Goal: Task Accomplishment & Management: Complete application form

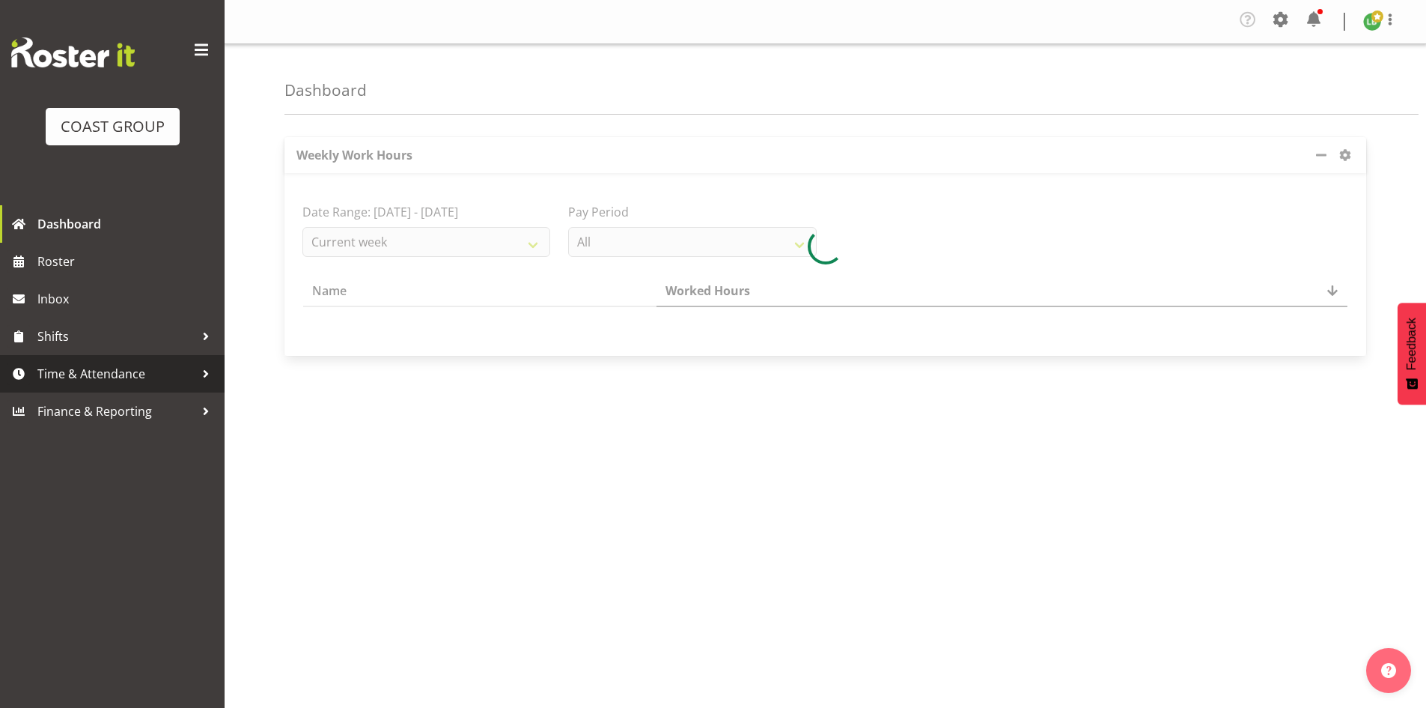
click at [125, 369] on span "Time & Attendance" at bounding box center [115, 373] width 157 height 22
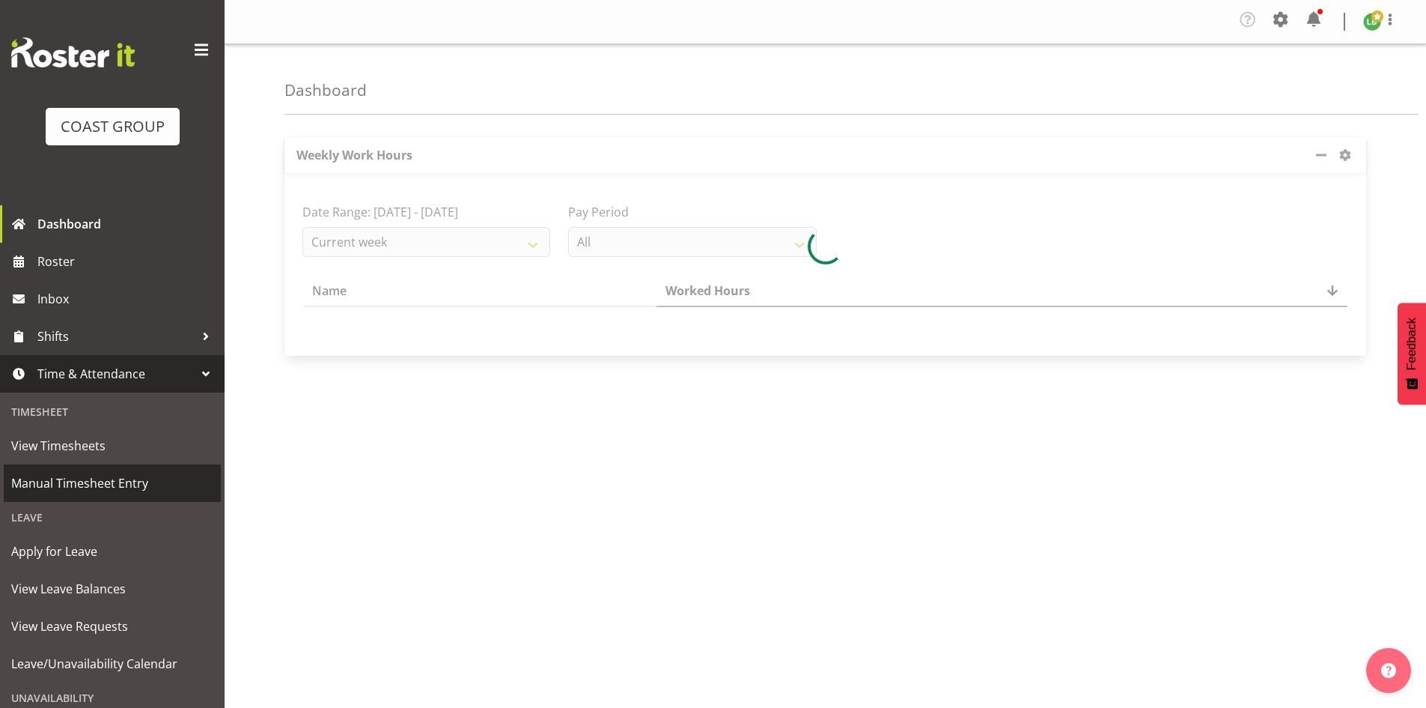
click at [138, 478] on span "Manual Timesheet Entry" at bounding box center [112, 483] width 202 height 22
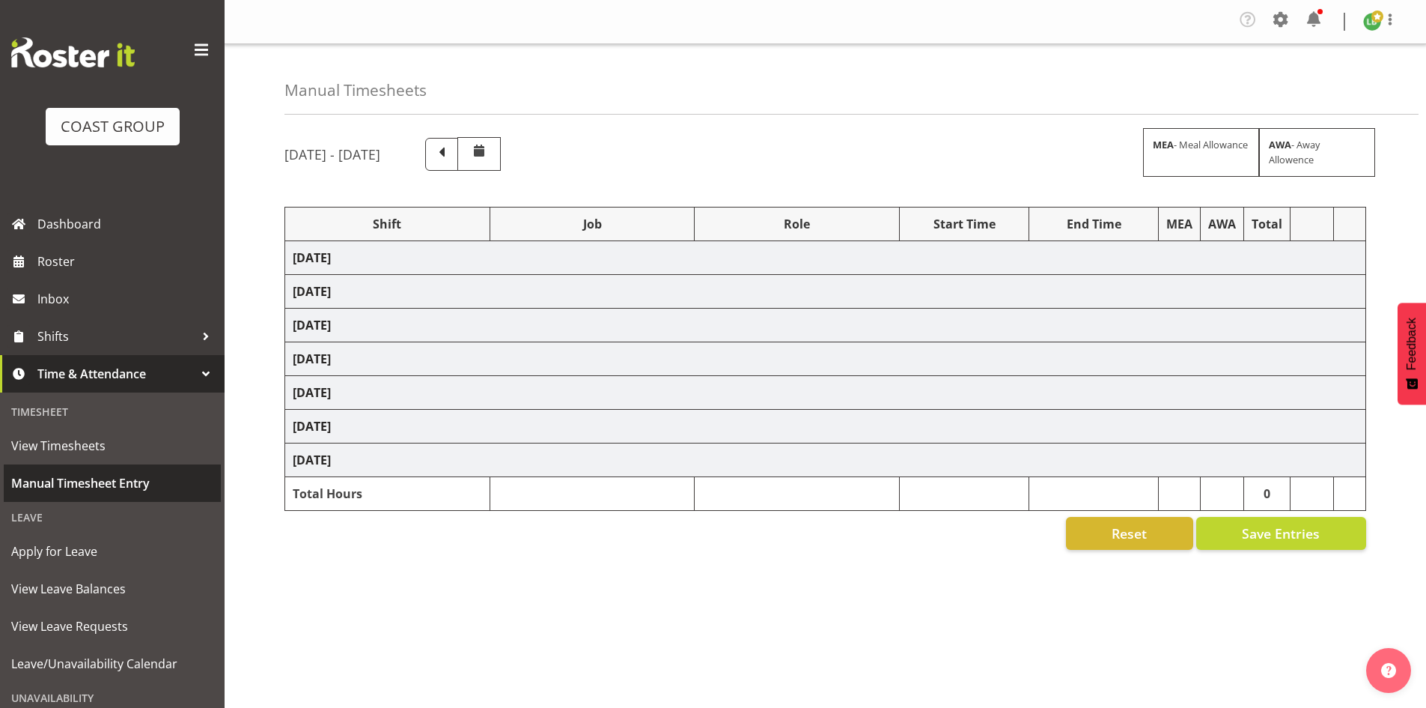
select select "1464"
select select "69"
select select "197"
select select "1464"
select select "9690"
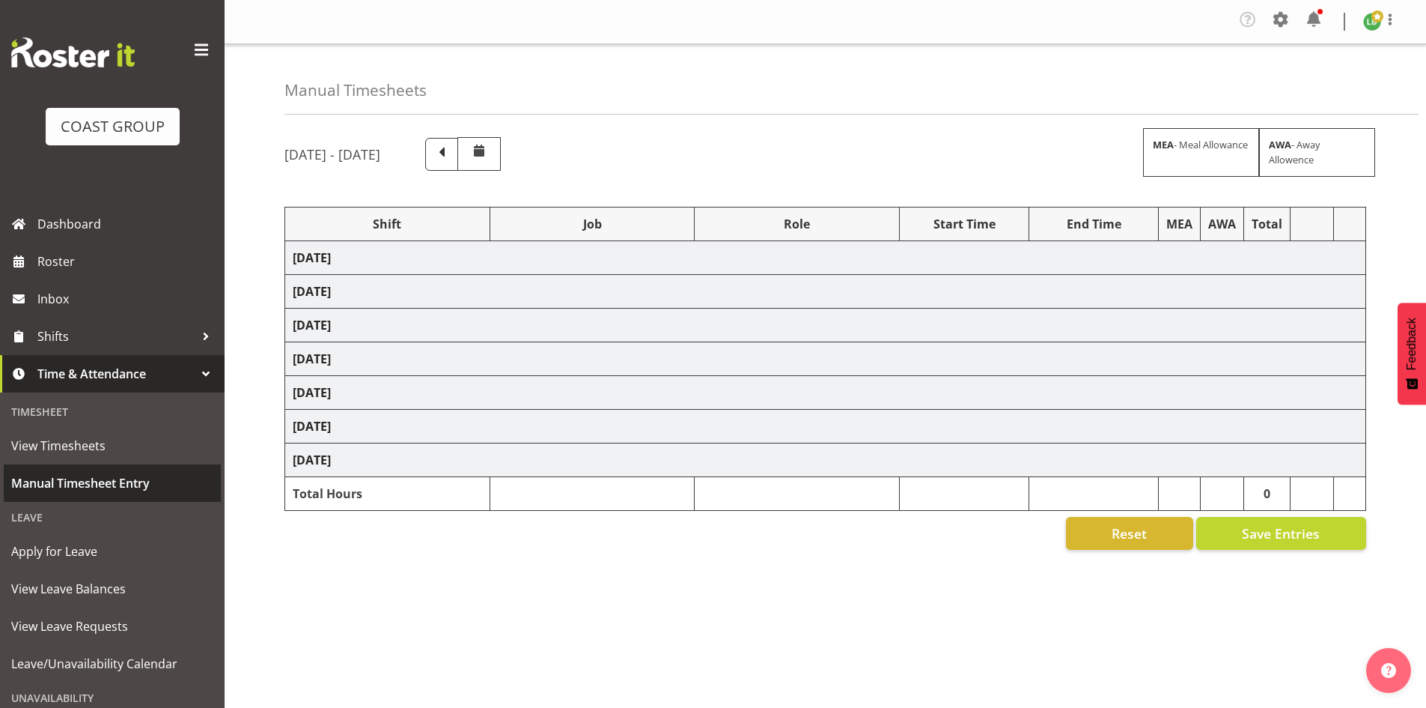
select select "197"
select select "1464"
select select "10172"
select select "197"
select select "1464"
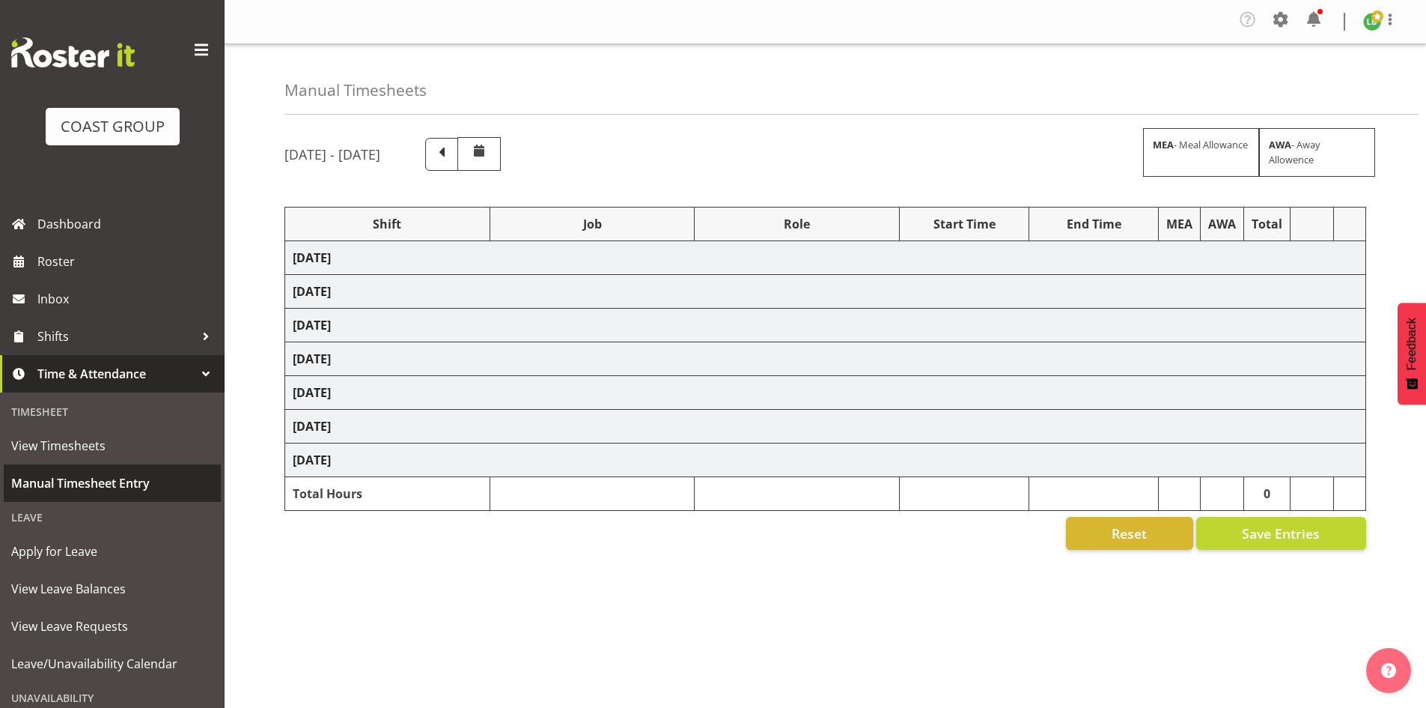
select select "10144"
select select "197"
select select "1464"
select select "9890"
select select "197"
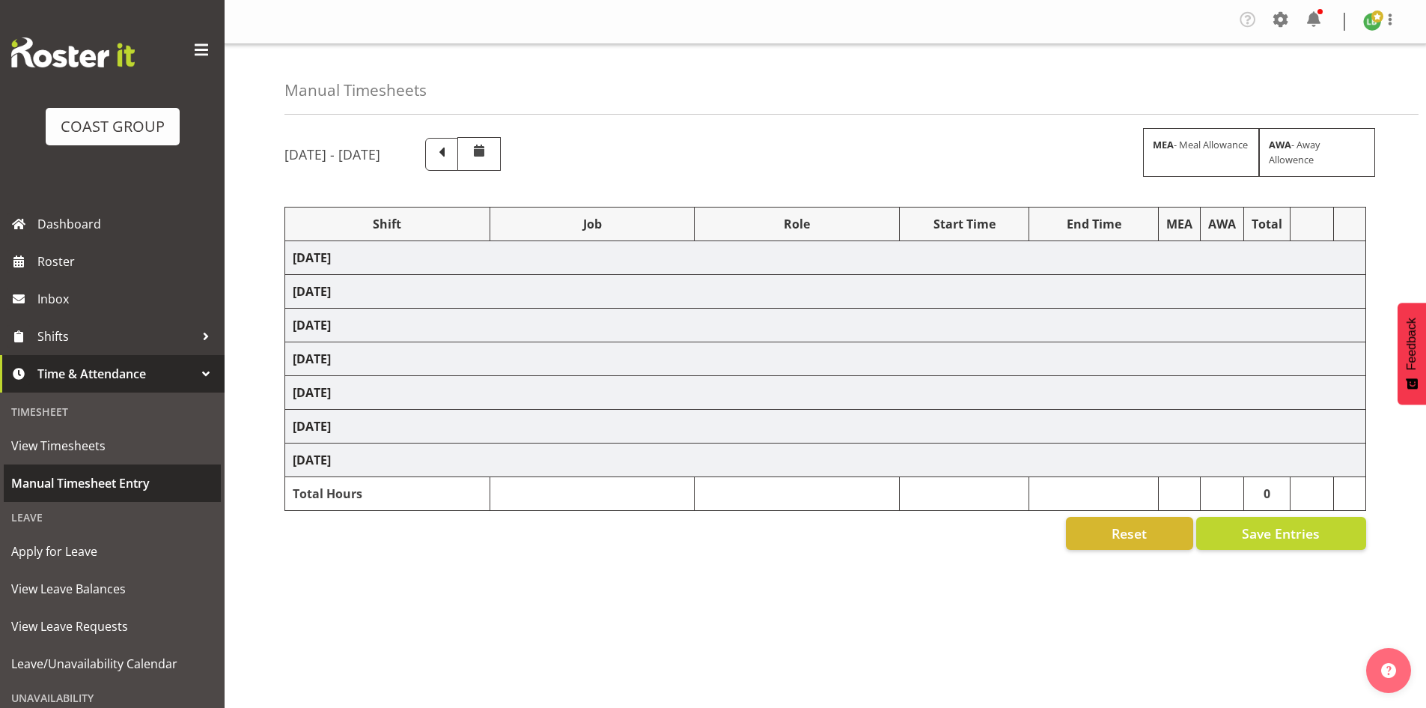
select select "1464"
select select "69"
select select "197"
select select "1464"
select select "10144"
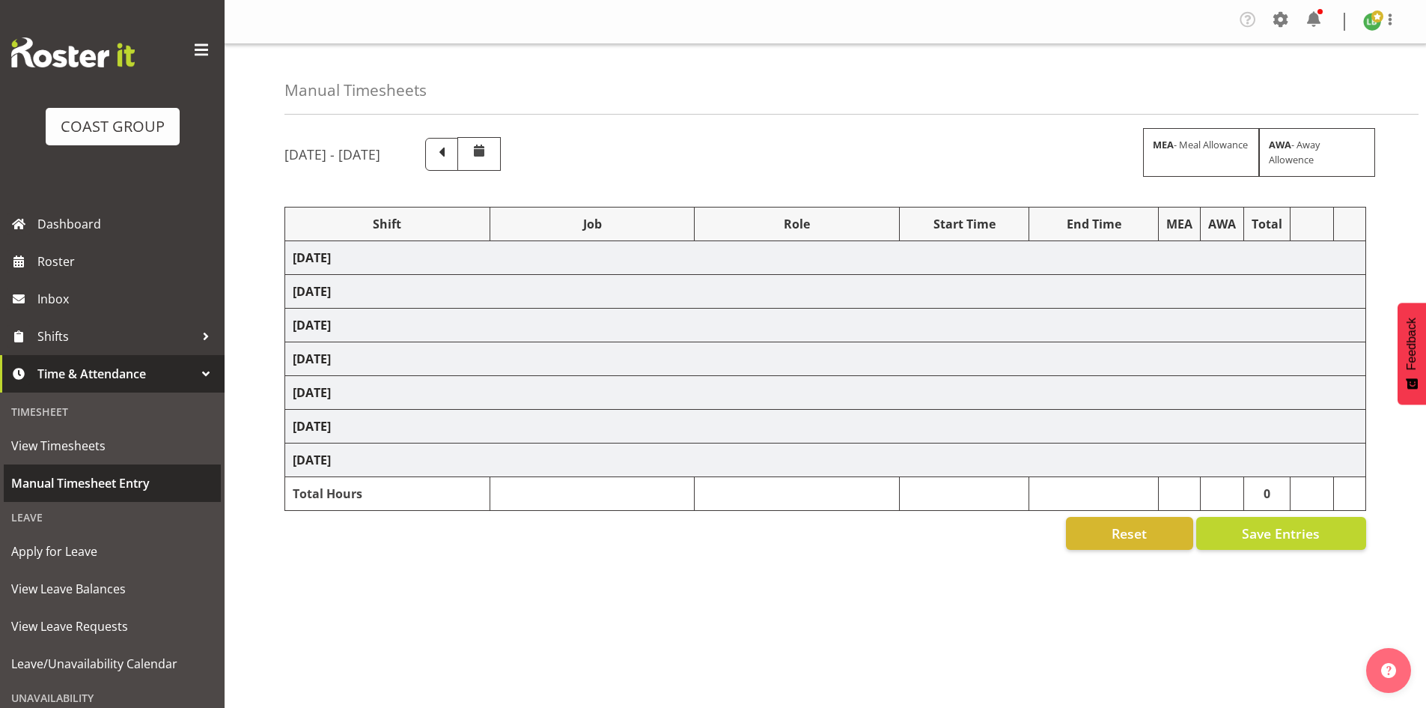
select select "197"
select select "1464"
select select "10172"
select select "197"
select select "1464"
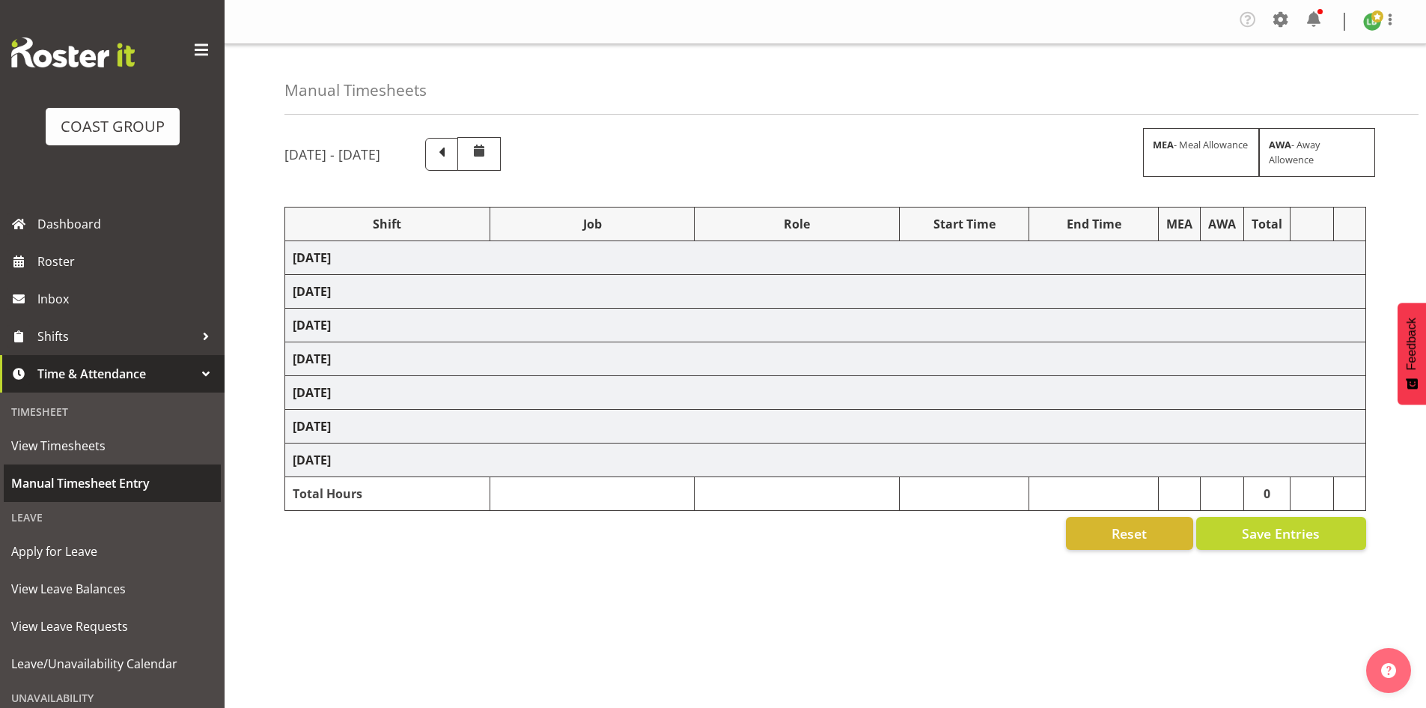
select select "9890"
select select "197"
select select "1464"
select select "8677"
select select "197"
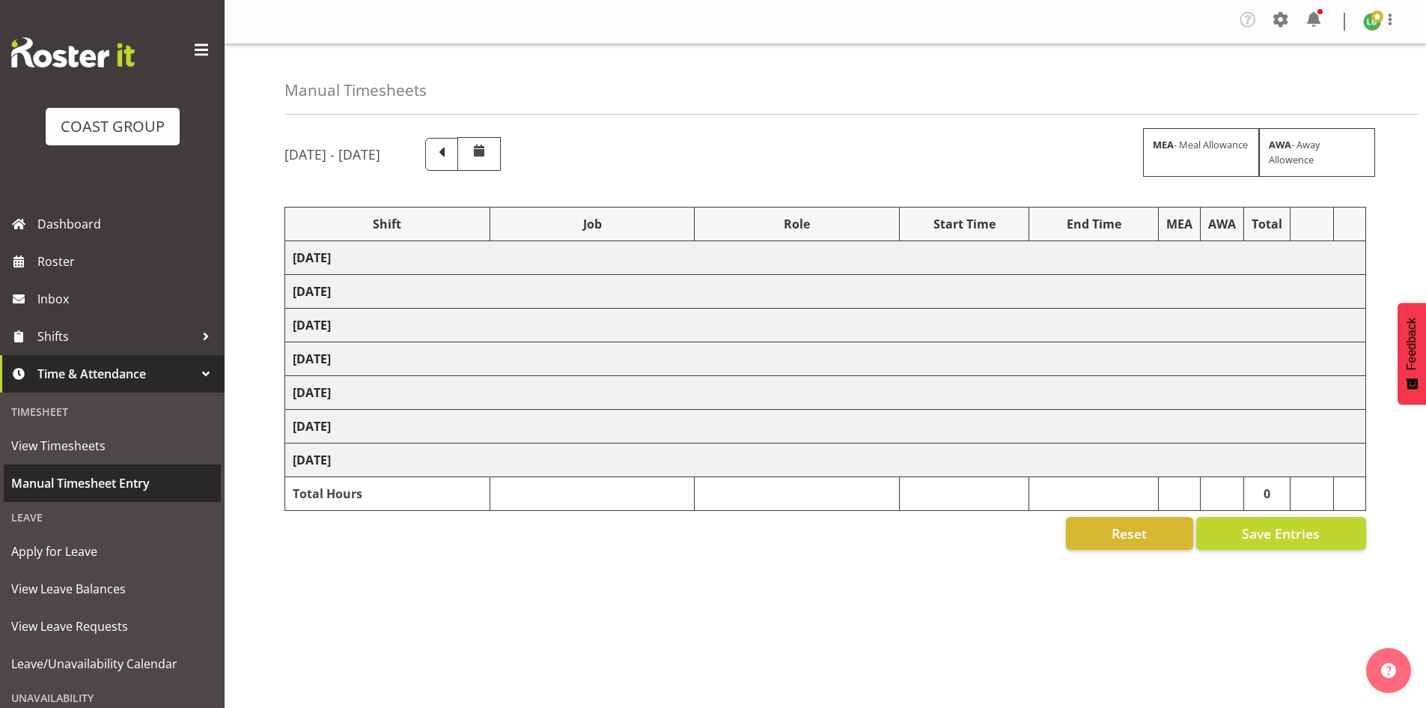
select select "1464"
select select "69"
select select "197"
select select "1464"
select select "9797"
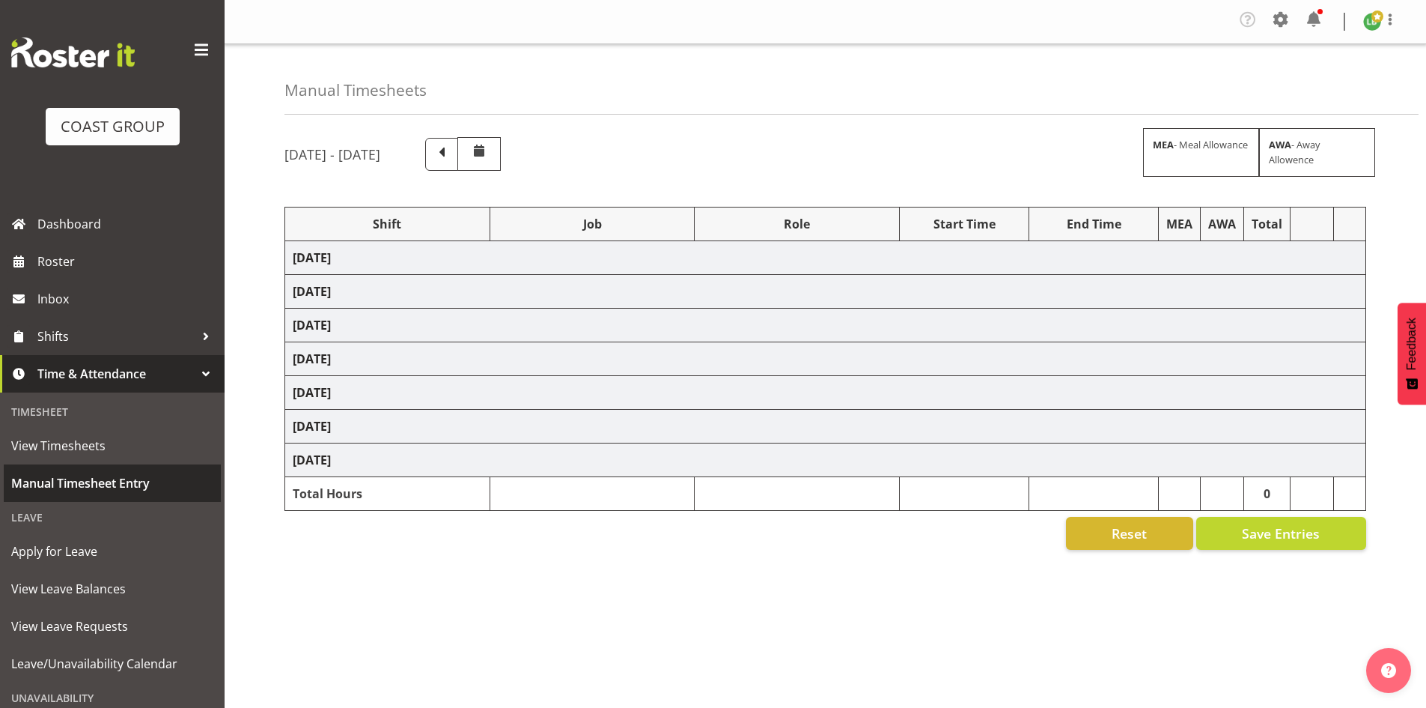
select select "197"
select select "1464"
select select "10172"
select select "197"
select select "1464"
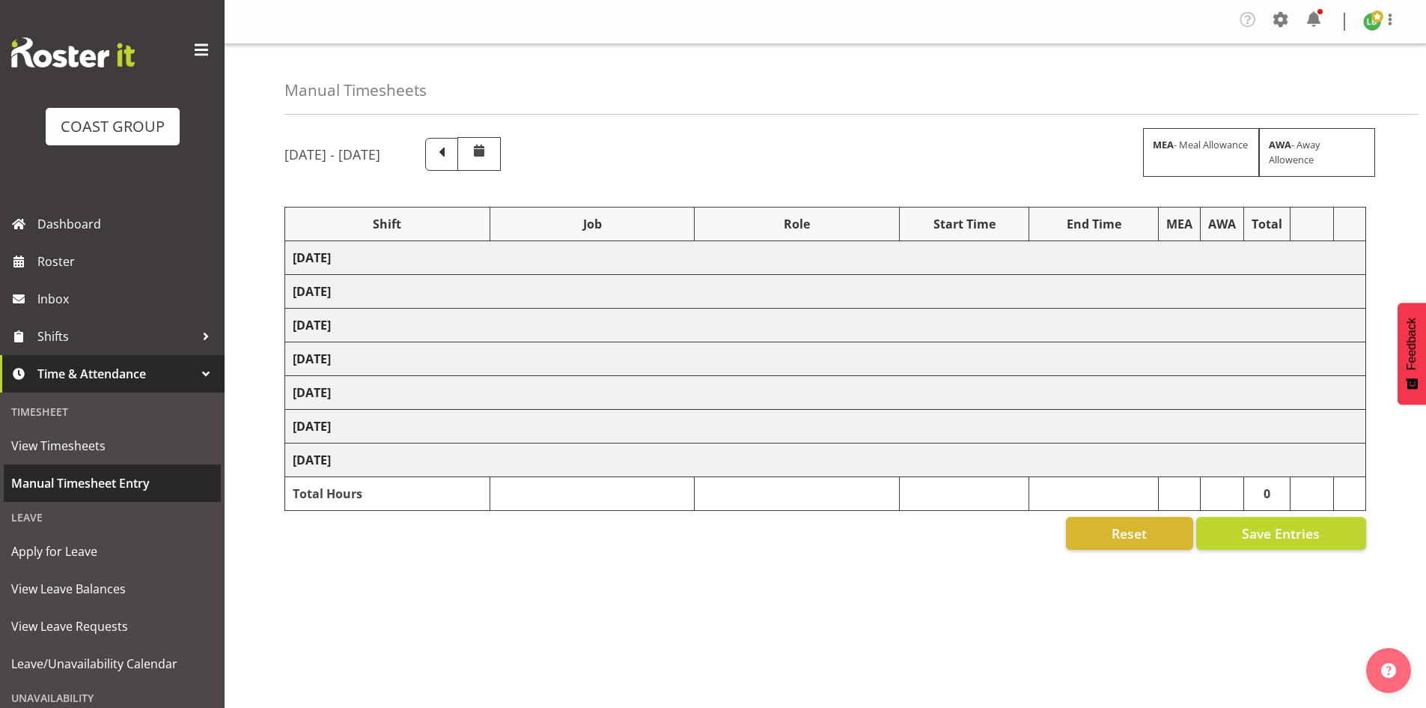
select select "9690"
select select "197"
select select "1464"
select select "69"
select select "197"
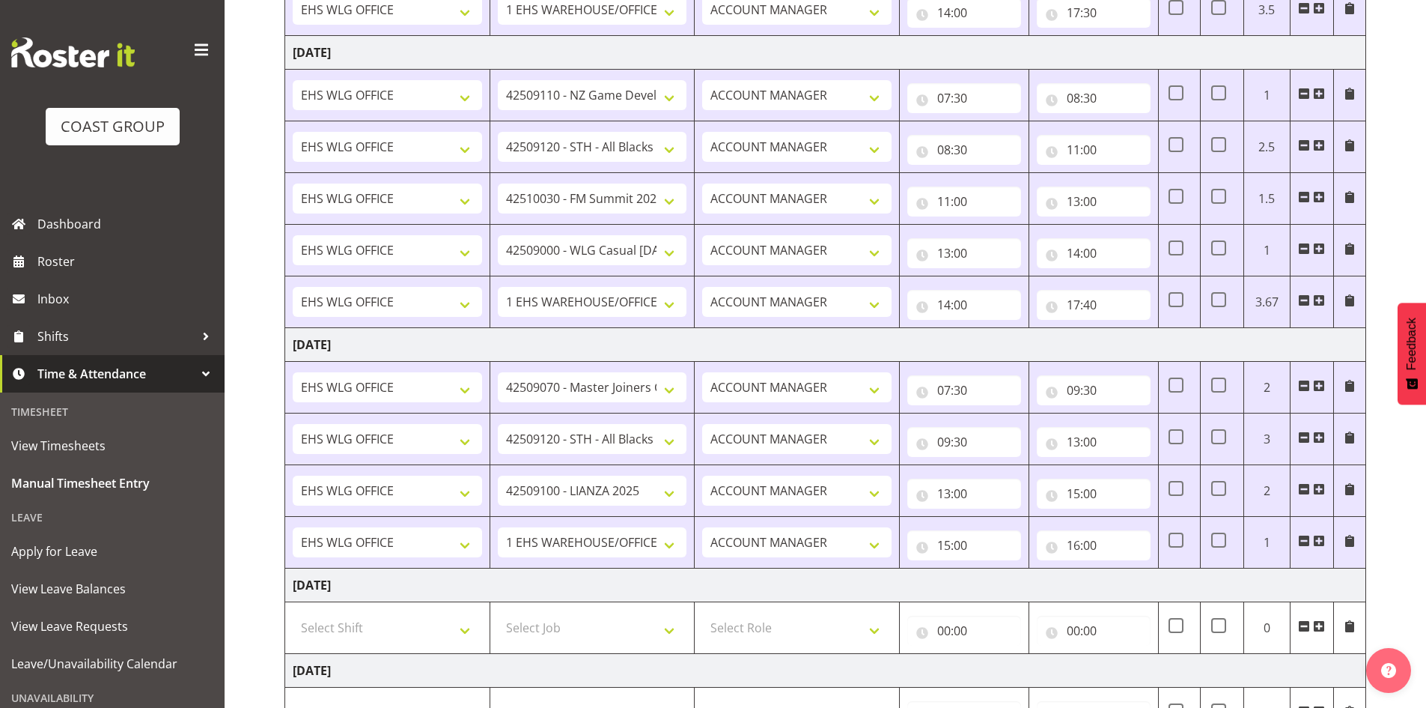
scroll to position [824, 0]
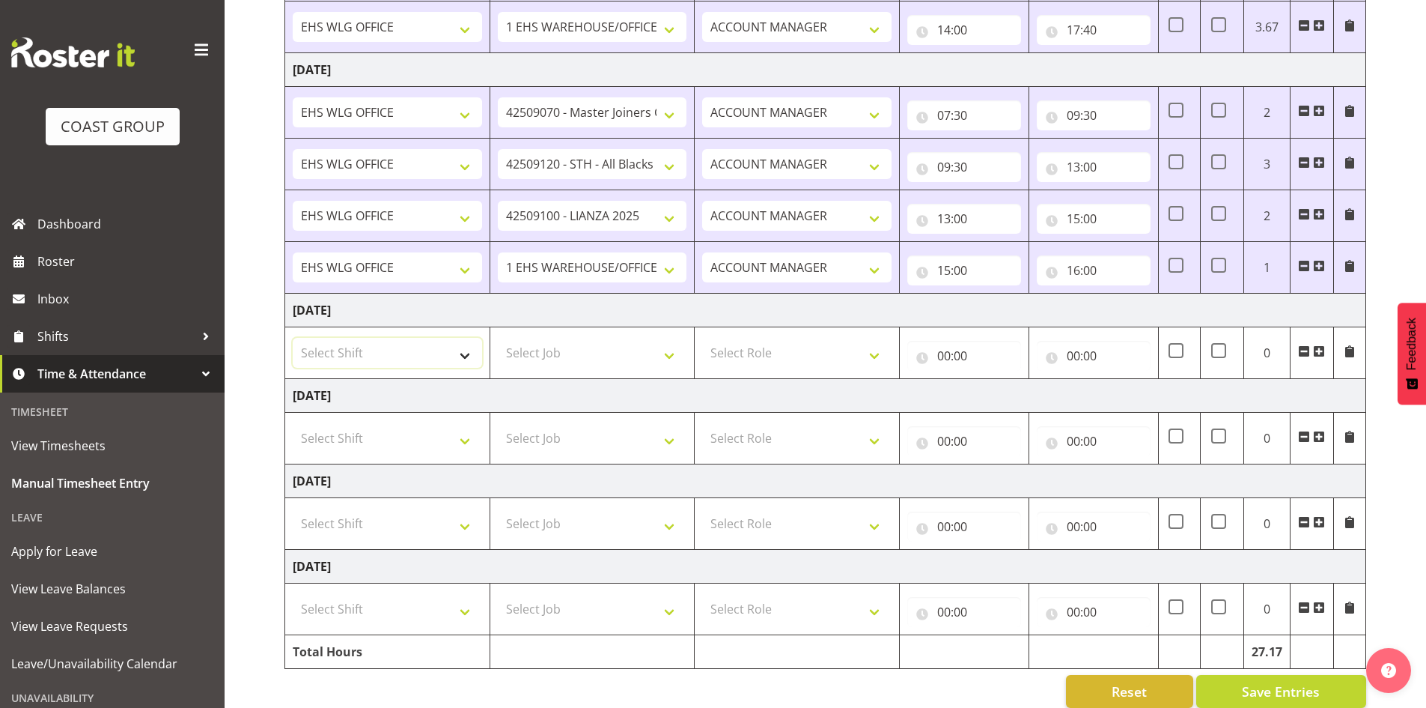
click at [469, 359] on select "Select Shift [DATE] Break Beervana @ Stadium [DATE] Break Building Nations @ Ta…" at bounding box center [387, 353] width 189 height 30
click at [466, 364] on select "Select Shift [DATE] Break Beervana @ Stadium [DATE] Break Building Nations @ Ta…" at bounding box center [387, 353] width 189 height 30
click at [465, 355] on select "Select Shift [DATE] Break Beervana @ Stadium [DATE] Break Building Nations @ Ta…" at bounding box center [387, 353] width 189 height 30
select select "1464"
click at [293, 338] on select "Select Shift [DATE] Break Beervana @ Stadium [DATE] Break Building Nations @ Ta…" at bounding box center [387, 353] width 189 height 30
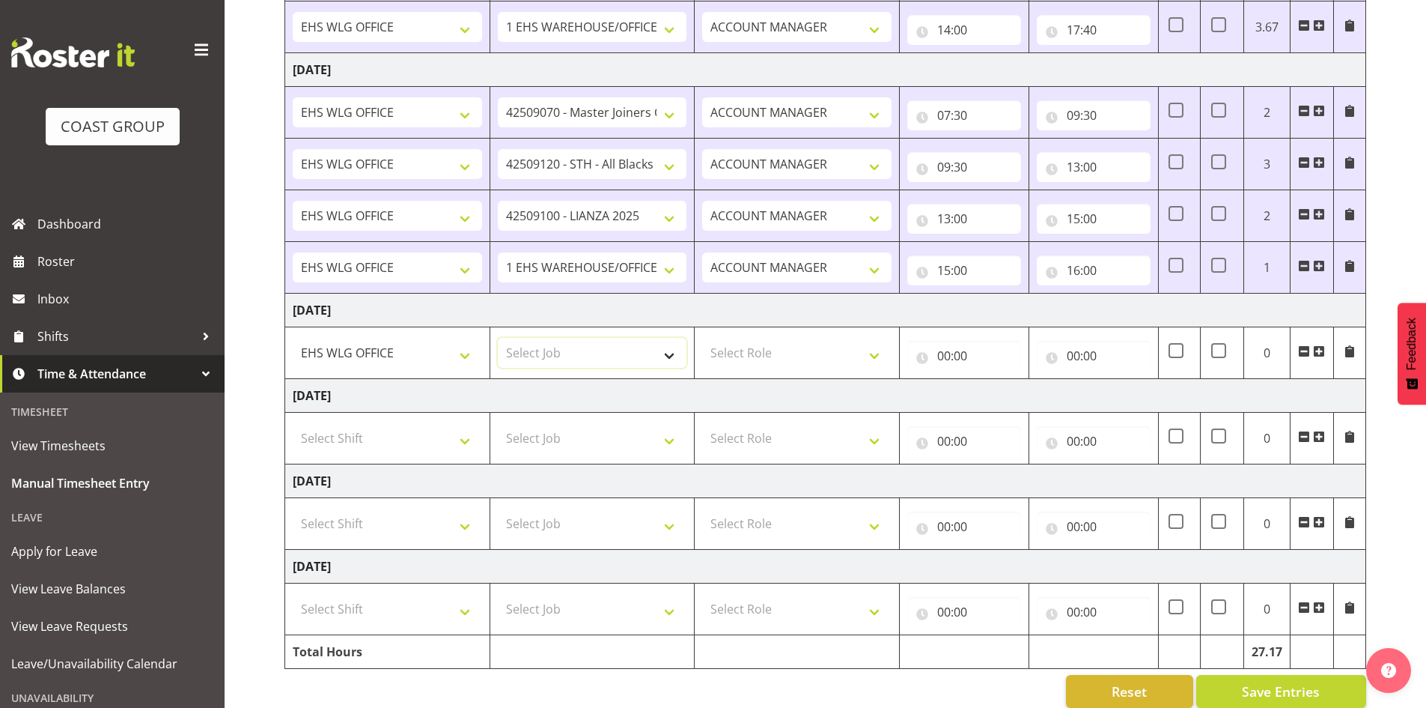
click at [678, 351] on select "Select Job 1 Carlton Events 1 [PERSON_NAME][GEOGRAPHIC_DATA] 1 [PERSON_NAME][GE…" at bounding box center [592, 353] width 189 height 30
select select "10172"
click at [498, 338] on select "Select Job 1 Carlton Events 1 [PERSON_NAME][GEOGRAPHIC_DATA] 1 [PERSON_NAME][GE…" at bounding box center [592, 353] width 189 height 30
click at [872, 352] on select "Select Role EHS WLG OPS ACCOUNT MANAGER" at bounding box center [796, 353] width 189 height 30
select select "197"
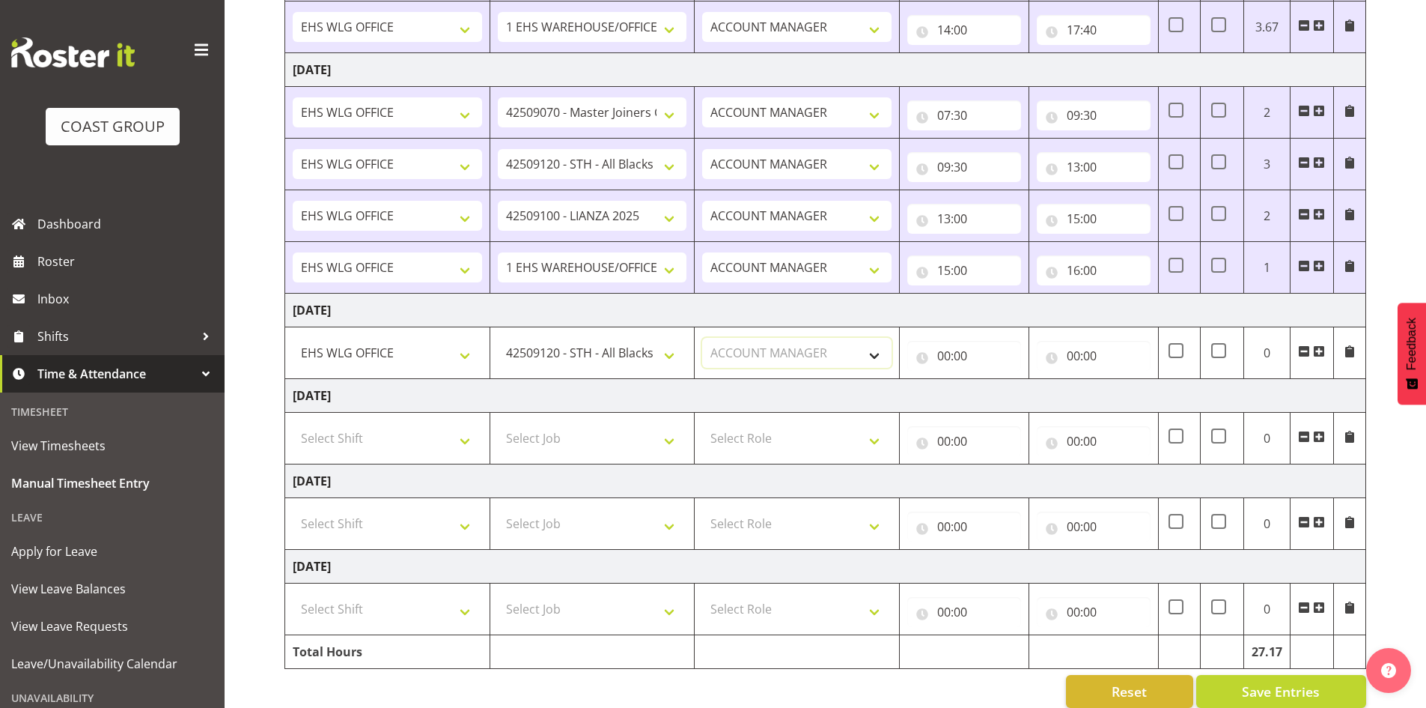
click at [702, 338] on select "Select Role EHS WLG OPS ACCOUNT MANAGER" at bounding box center [796, 353] width 189 height 30
click at [946, 347] on input "00:00" at bounding box center [965, 356] width 114 height 30
click at [1006, 391] on select "00 01 02 03 04 05 06 07 08 09 10 11 12 13 14 15 16 17 18 19 20 21 22 23" at bounding box center [1010, 395] width 34 height 30
select select "9"
click at [993, 380] on select "00 01 02 03 04 05 06 07 08 09 10 11 12 13 14 15 16 17 18 19 20 21 22 23" at bounding box center [1010, 395] width 34 height 30
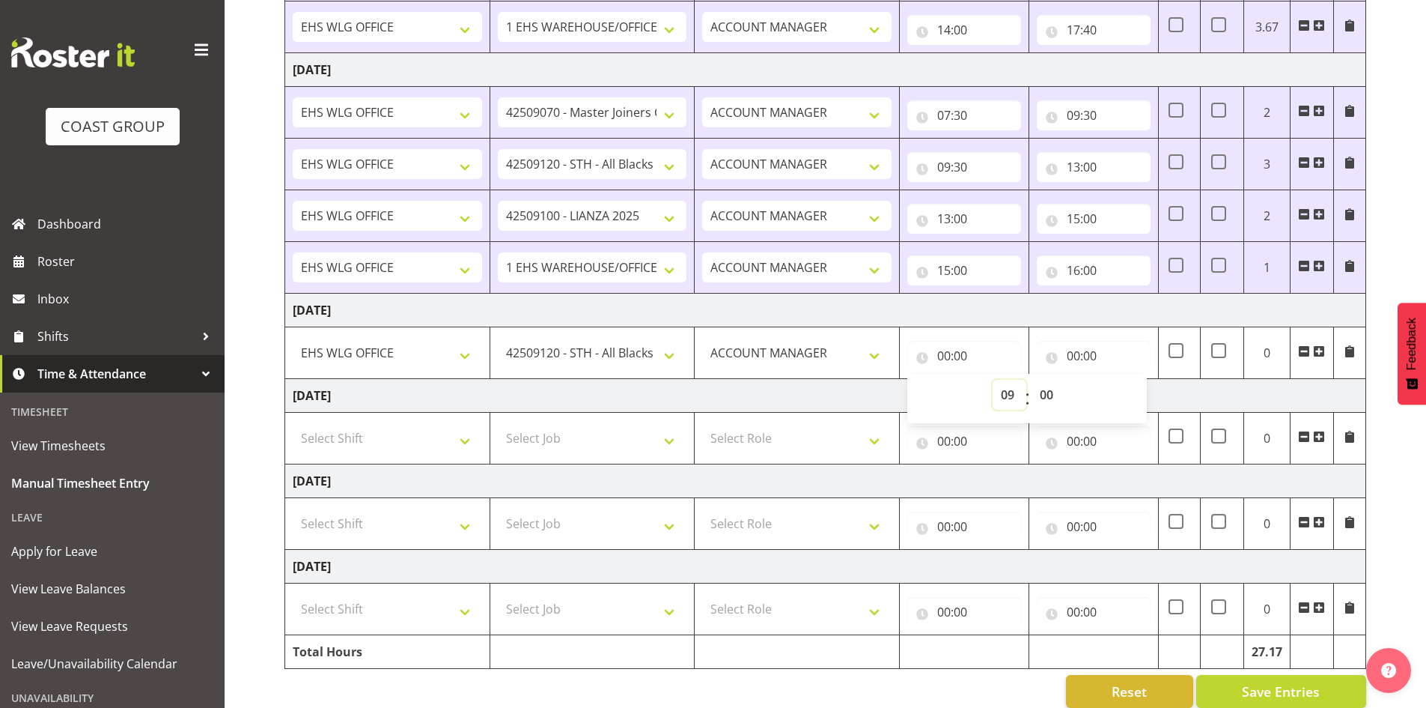
type input "09:00"
click at [1077, 351] on input "00:00" at bounding box center [1094, 356] width 114 height 30
drag, startPoint x: 1141, startPoint y: 399, endPoint x: 1137, endPoint y: 383, distance: 17.1
click at [1141, 398] on select "00 01 02 03 04 05 06 07 08 09 10 11 12 13 14 15 16 17 18 19 20 21 22 23" at bounding box center [1139, 395] width 34 height 30
select select "12"
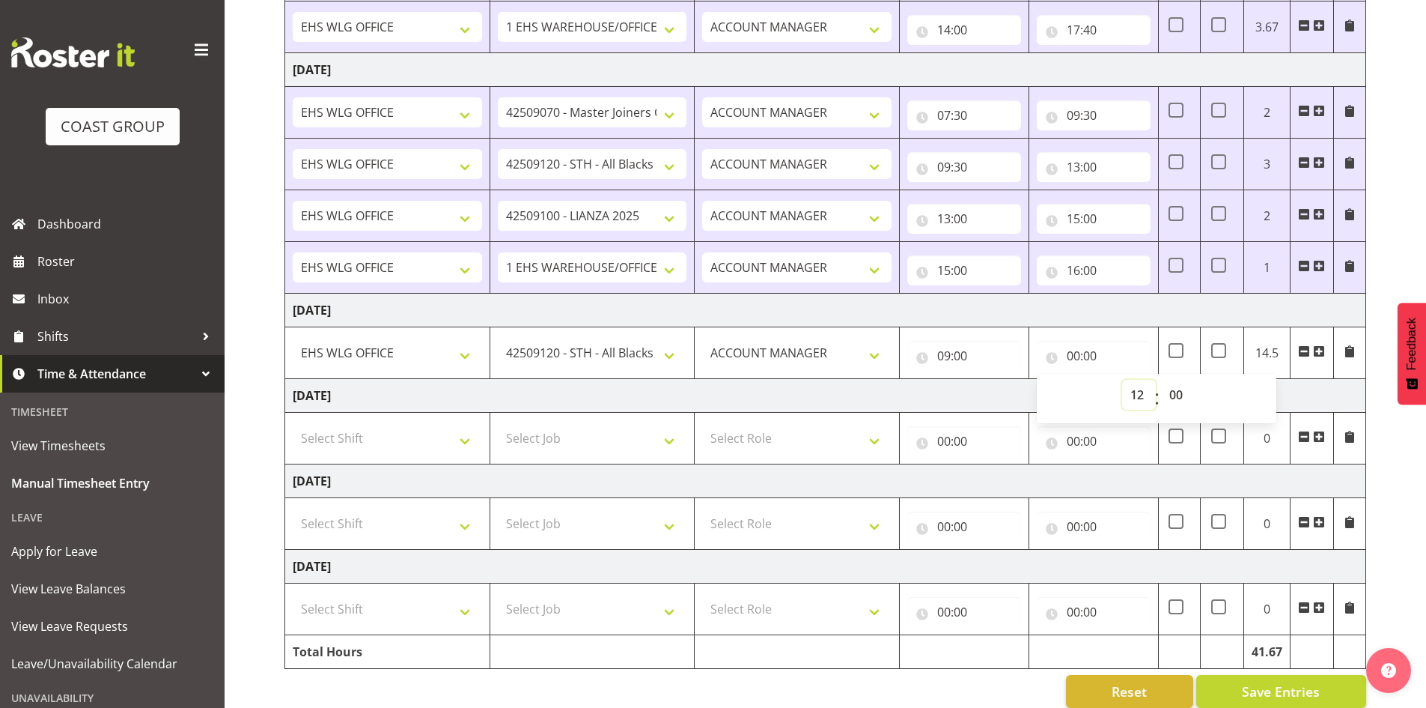
click at [1122, 380] on select "00 01 02 03 04 05 06 07 08 09 10 11 12 13 14 15 16 17 18 19 20 21 22 23" at bounding box center [1139, 395] width 34 height 30
type input "12:00"
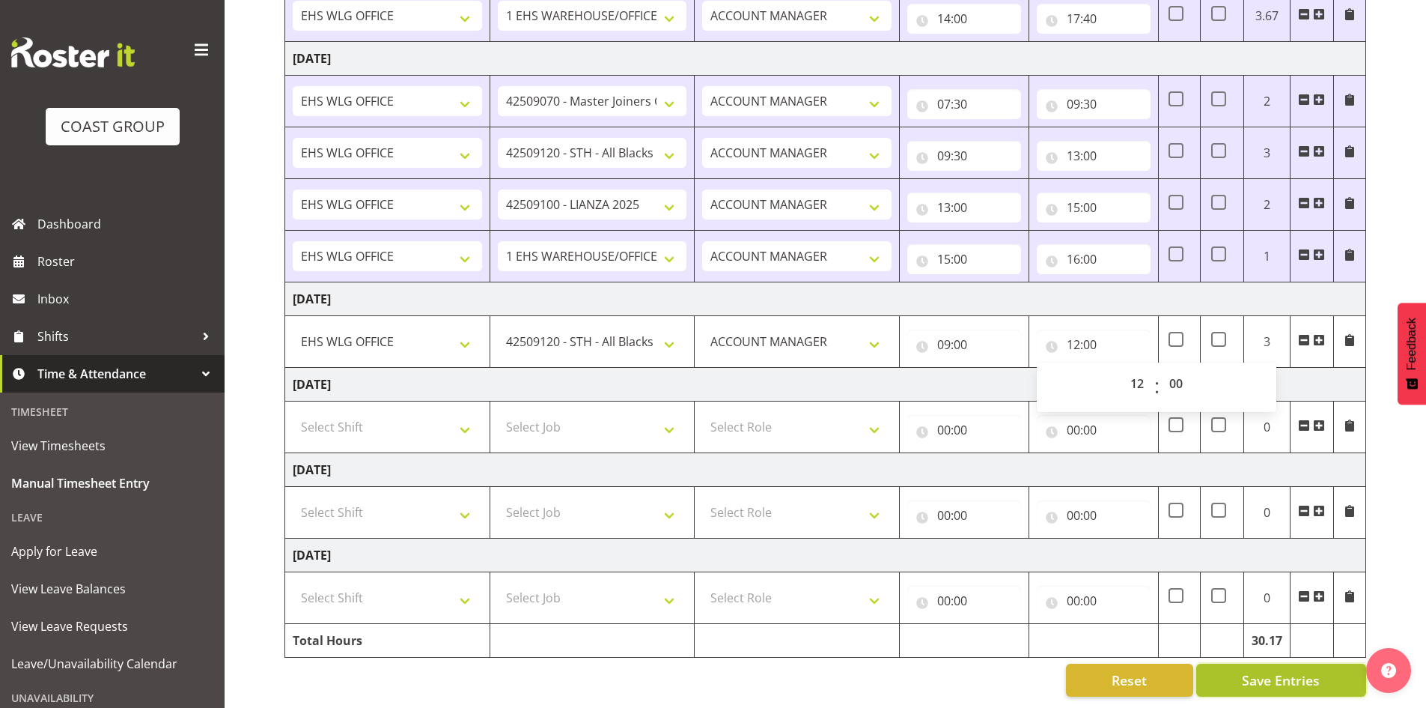
click at [1257, 670] on span "Save Entries" at bounding box center [1281, 679] width 78 height 19
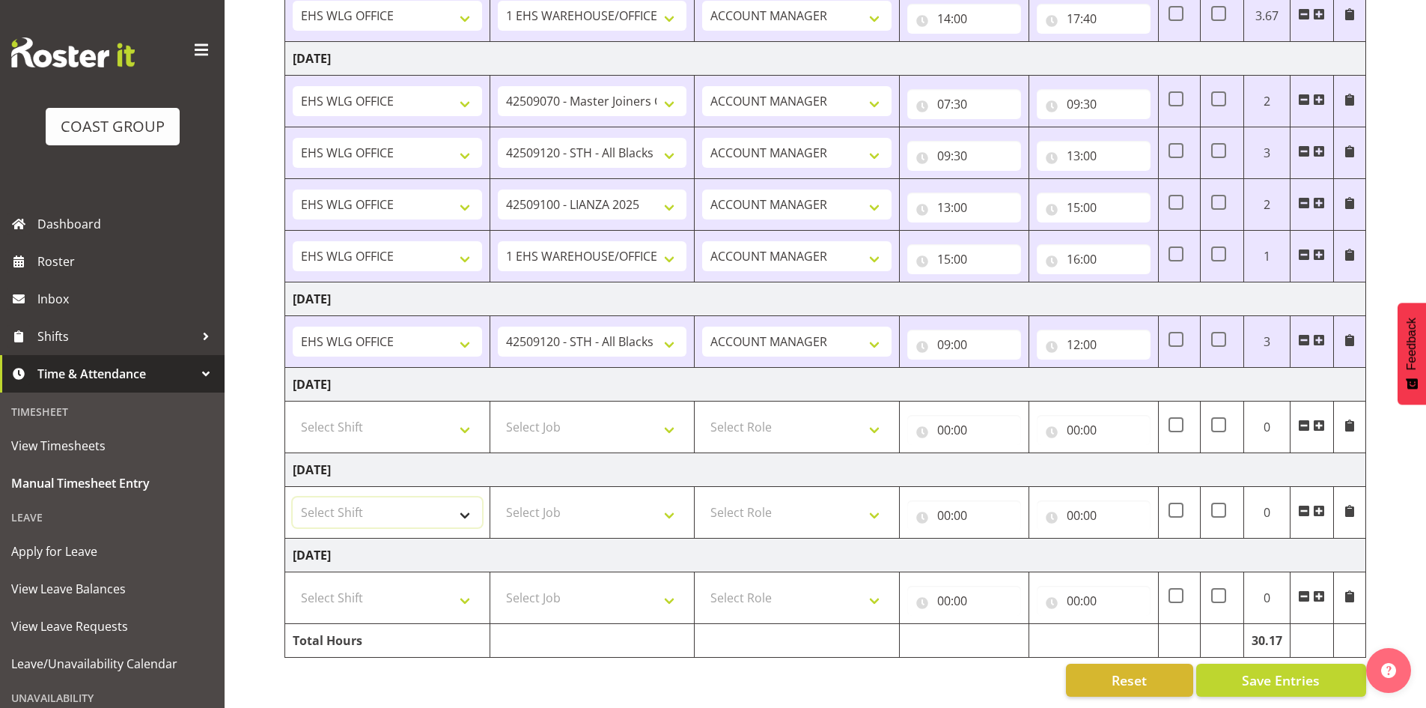
click at [466, 507] on select "Select Shift [DATE] Break Beervana @ Stadium [DATE] Break Building Nations @ Ta…" at bounding box center [387, 512] width 189 height 30
select select "1464"
click at [466, 506] on select "Select Shift [DATE] Break Beervana @ Stadium [DATE] Break Building Nations @ Ta…" at bounding box center [387, 512] width 189 height 30
click at [1321, 505] on span at bounding box center [1319, 511] width 12 height 12
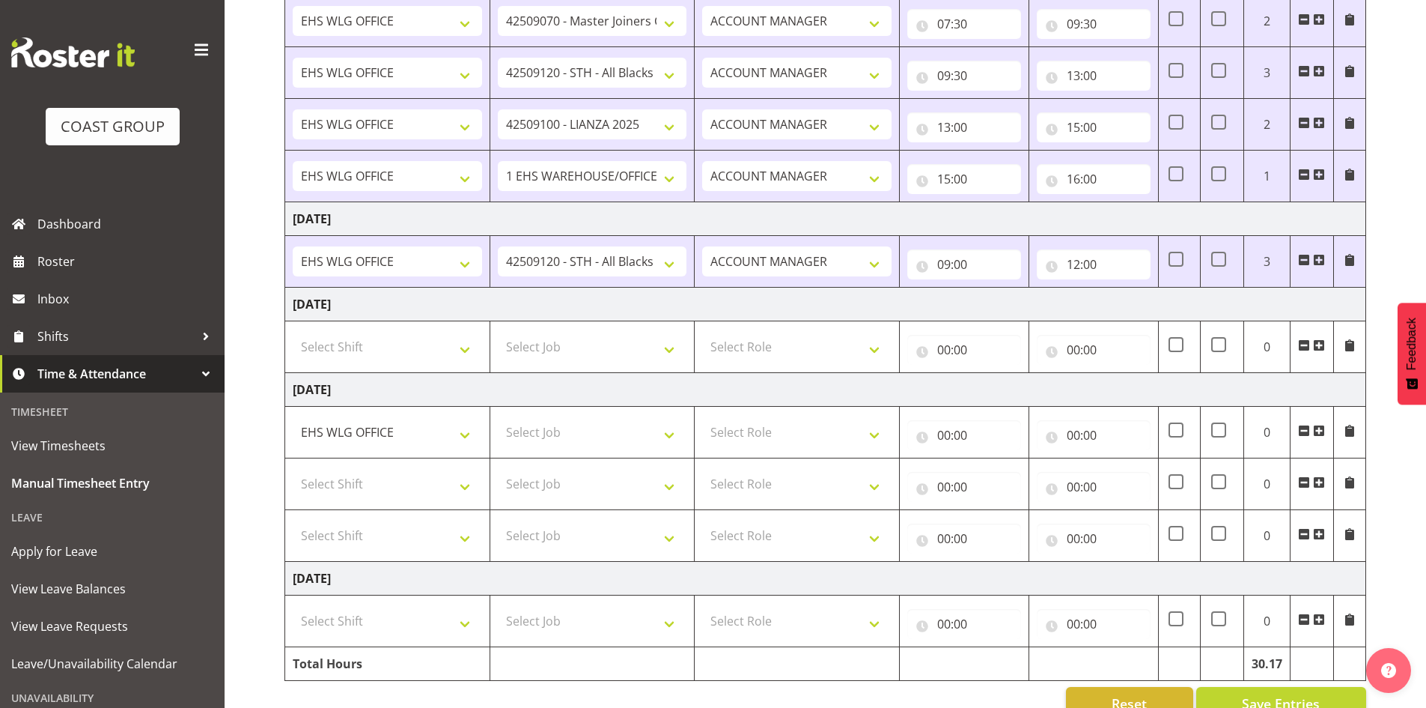
scroll to position [949, 0]
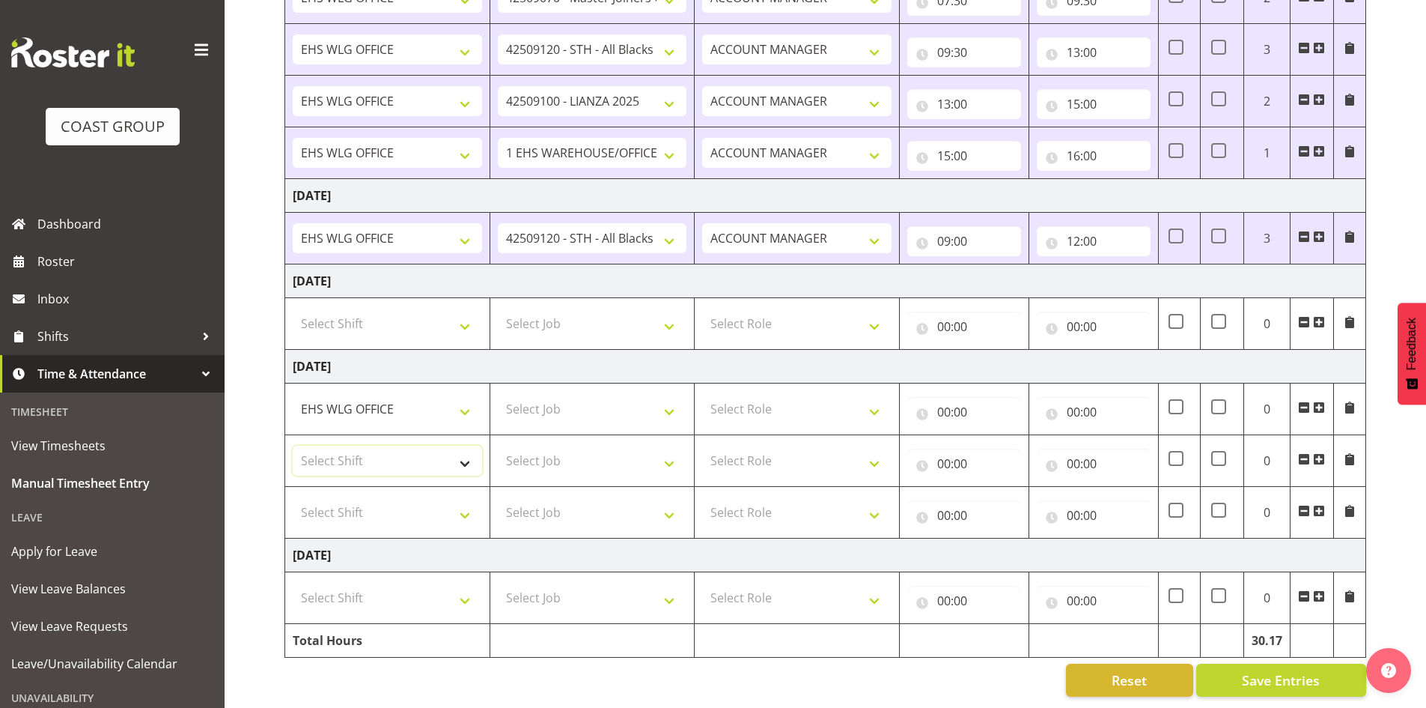
click at [461, 449] on select "Select Shift [DATE] Break Beervana @ Stadium [DATE] Break Building Nations @ Ta…" at bounding box center [387, 461] width 189 height 30
select select "1464"
click at [461, 451] on select "Select Shift [DATE] Break Beervana @ Stadium [DATE] Break Building Nations @ Ta…" at bounding box center [387, 461] width 189 height 30
click at [474, 505] on select "Select Shift [DATE] Break Beervana @ Stadium [DATE] Break Building Nations @ Ta…" at bounding box center [387, 512] width 189 height 30
select select "1464"
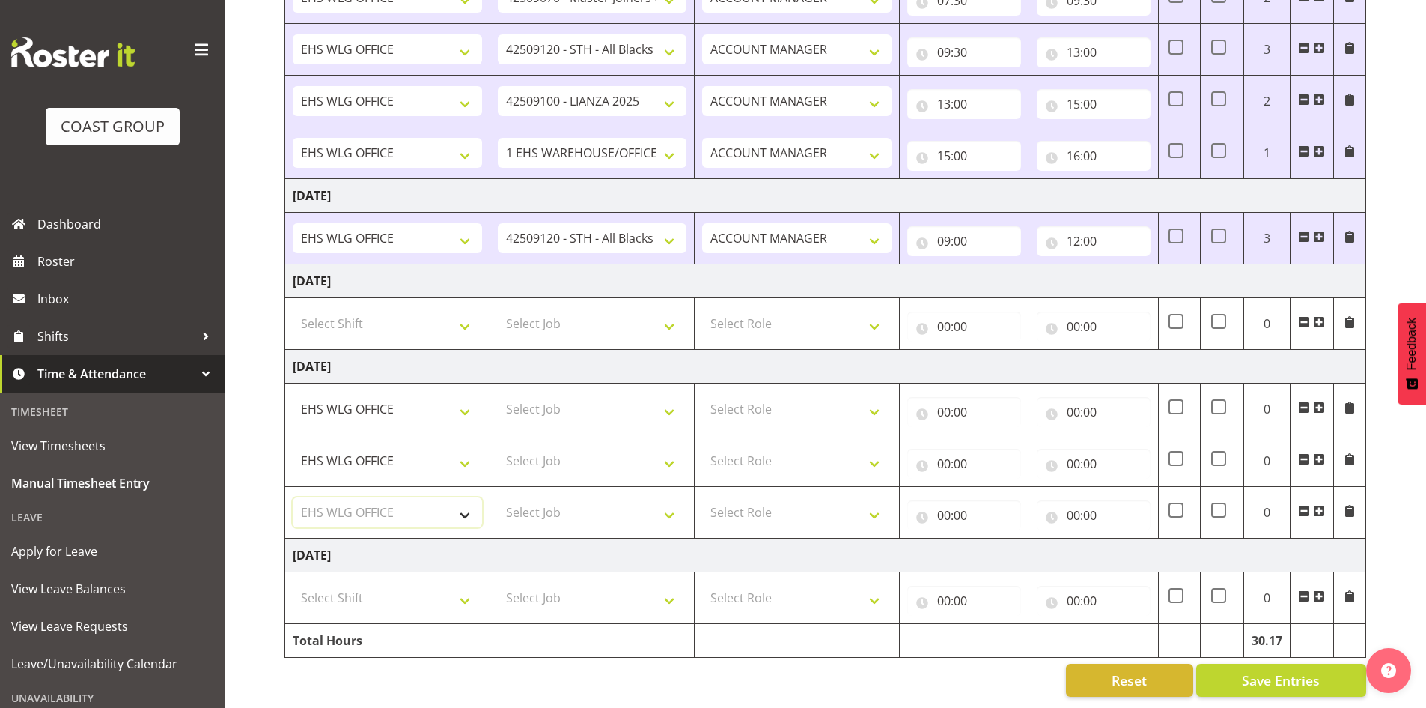
click at [474, 505] on select "Select Shift [DATE] Break Beervana @ Stadium [DATE] Break Building Nations @ Ta…" at bounding box center [387, 512] width 189 height 30
click at [684, 399] on select "Select Job 1 Carlton Events 1 [PERSON_NAME][GEOGRAPHIC_DATA] 1 [PERSON_NAME][GE…" at bounding box center [592, 409] width 189 height 30
select select "10172"
click at [498, 394] on select "Select Job 1 Carlton Events 1 [PERSON_NAME][GEOGRAPHIC_DATA] 1 [PERSON_NAME][GE…" at bounding box center [592, 409] width 189 height 30
click at [675, 452] on select "Select Job 1 Carlton Events 1 [PERSON_NAME][GEOGRAPHIC_DATA] 1 [PERSON_NAME][GE…" at bounding box center [592, 461] width 189 height 30
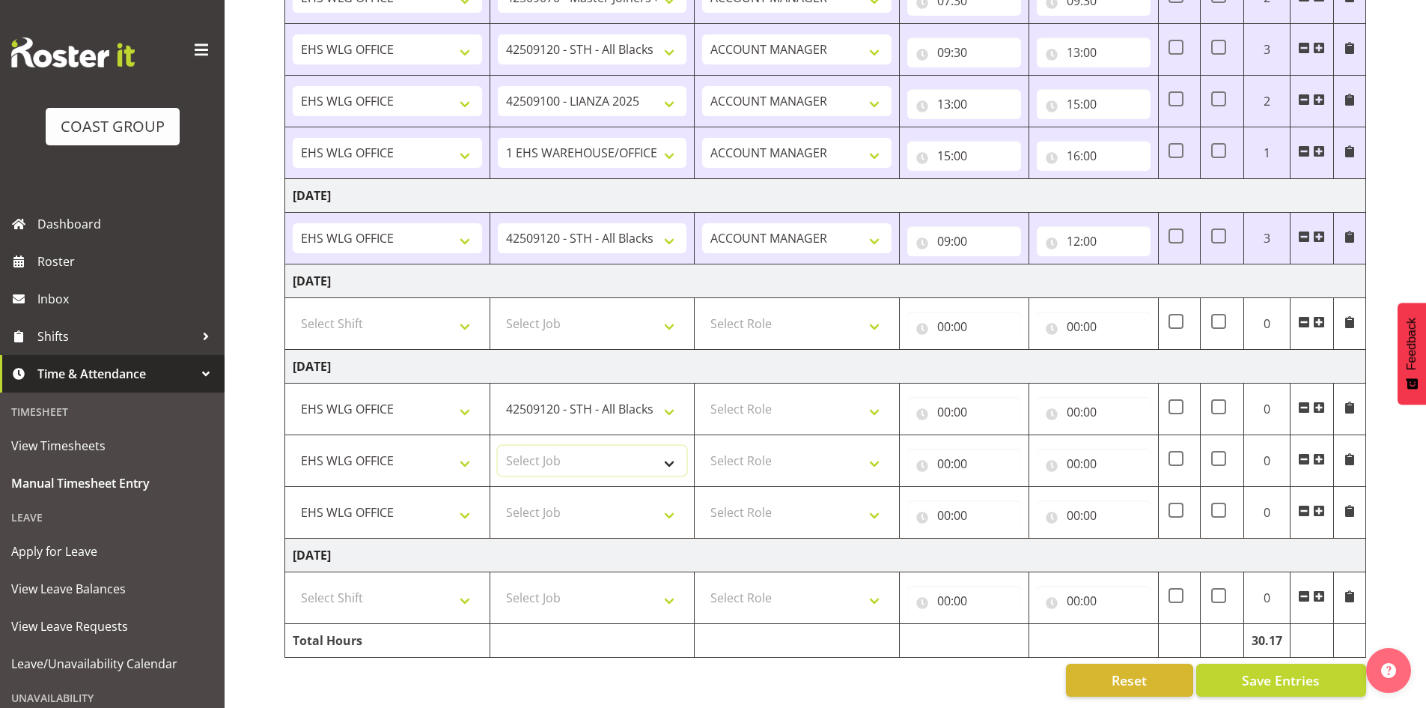
select select "9690"
click at [498, 446] on select "Select Job 1 Carlton Events 1 [PERSON_NAME][GEOGRAPHIC_DATA] 1 [PERSON_NAME][GE…" at bounding box center [592, 461] width 189 height 30
click at [669, 505] on select "Select Job 1 Carlton Events 1 [PERSON_NAME][GEOGRAPHIC_DATA] 1 [PERSON_NAME][GE…" at bounding box center [592, 512] width 189 height 30
select select "9890"
click at [498, 497] on select "Select Job 1 Carlton Events 1 [PERSON_NAME][GEOGRAPHIC_DATA] 1 [PERSON_NAME][GE…" at bounding box center [592, 512] width 189 height 30
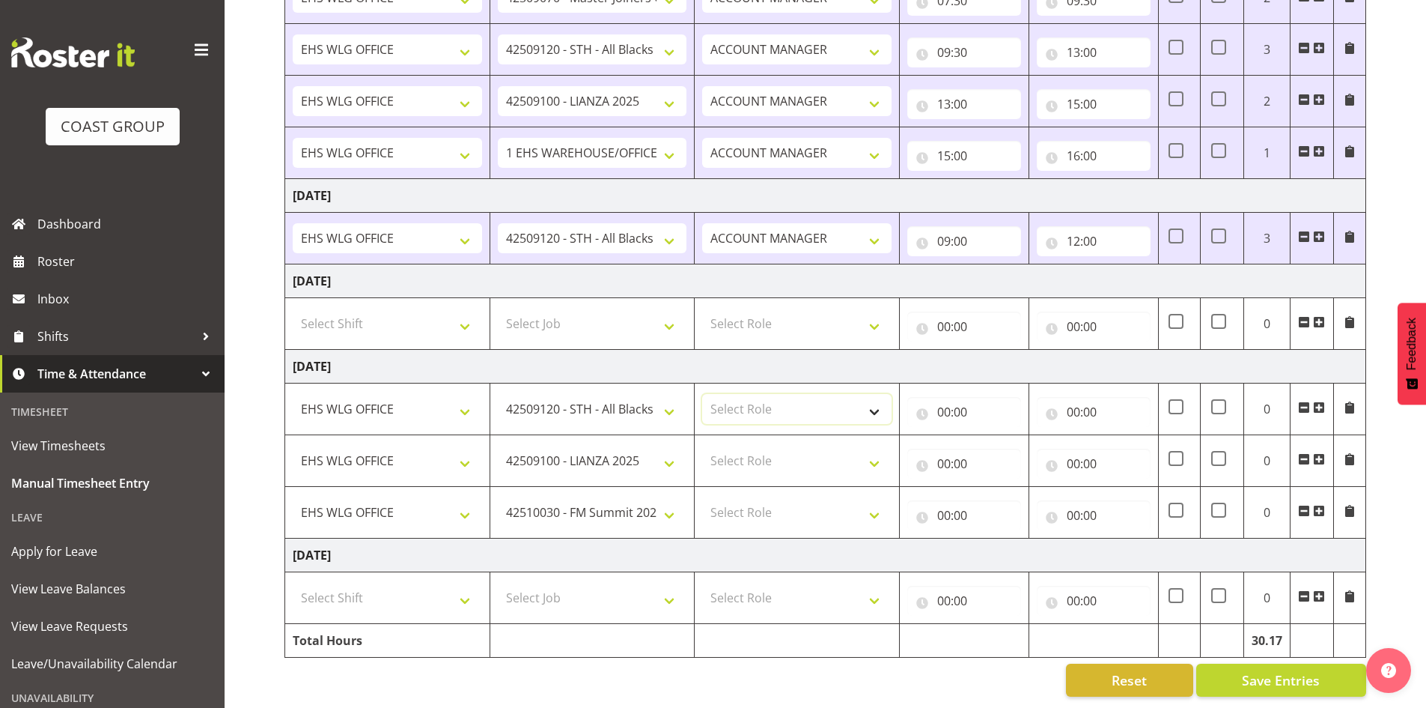
click at [878, 395] on select "Select Role EHS WLG OPS ACCOUNT MANAGER" at bounding box center [796, 409] width 189 height 30
select select "197"
click at [702, 394] on select "Select Role EHS WLG OPS ACCOUNT MANAGER" at bounding box center [796, 409] width 189 height 30
click at [880, 446] on select "Select Role EHS WLG OPS ACCOUNT MANAGER" at bounding box center [796, 461] width 189 height 30
select select "197"
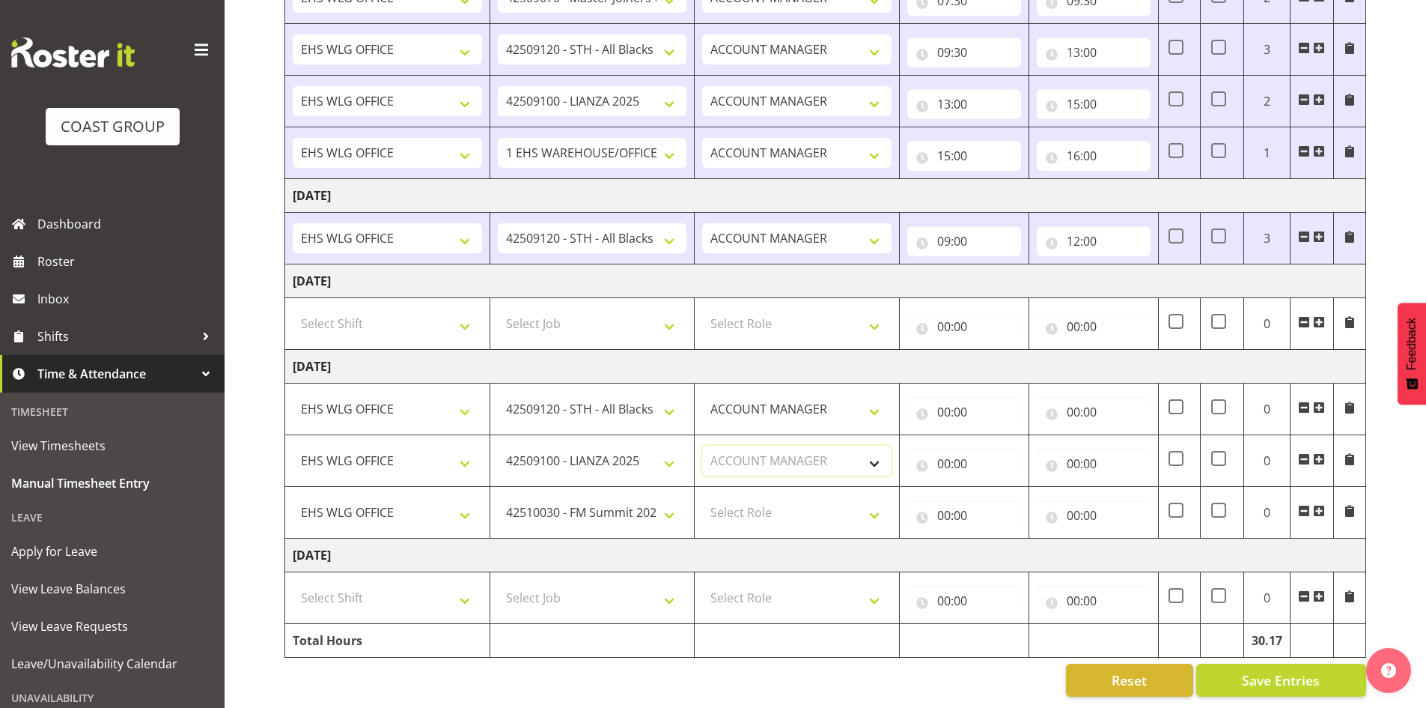
click at [702, 446] on select "Select Role EHS WLG OPS ACCOUNT MANAGER" at bounding box center [796, 461] width 189 height 30
click at [878, 499] on select "Select Role EHS WLG OPS ACCOUNT MANAGER" at bounding box center [796, 512] width 189 height 30
select select "197"
click at [702, 497] on select "Select Role EHS WLG OPS ACCOUNT MANAGER" at bounding box center [796, 512] width 189 height 30
click at [946, 398] on input "00:00" at bounding box center [965, 412] width 114 height 30
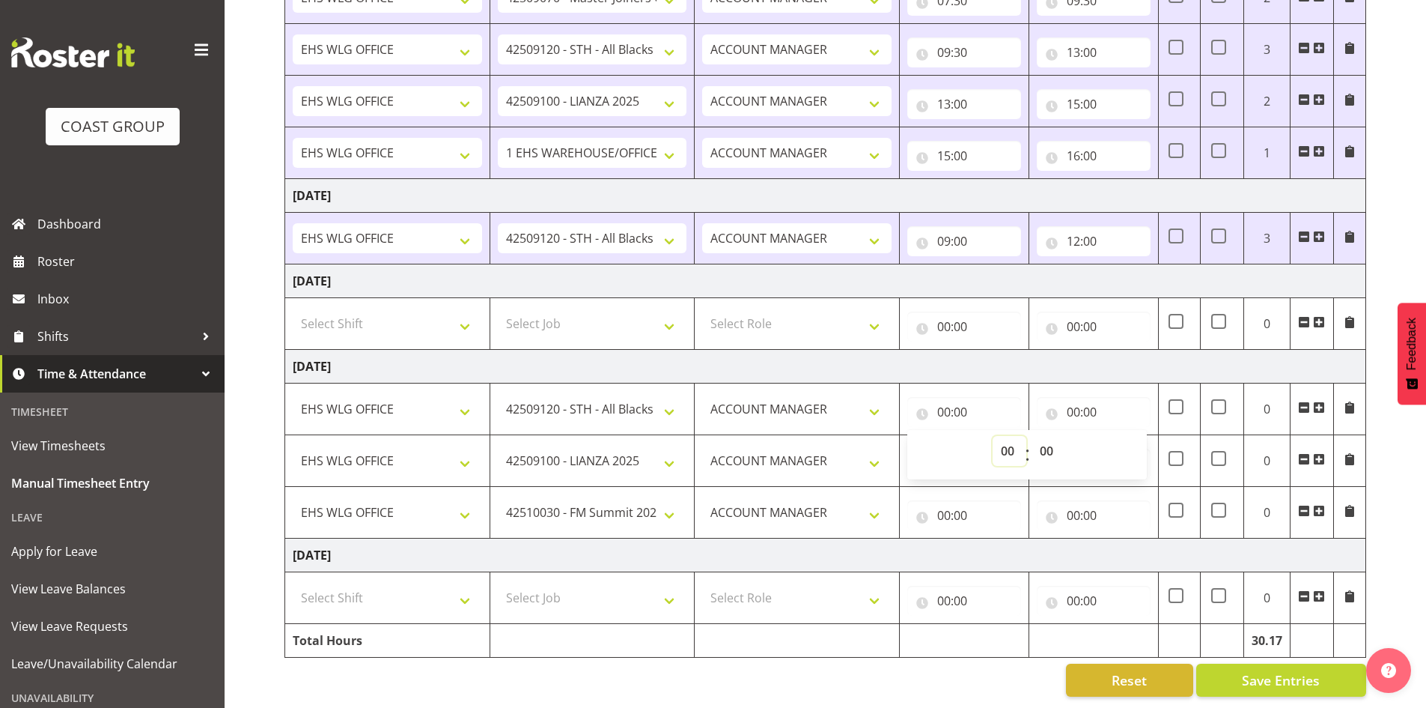
click at [1001, 440] on select "00 01 02 03 04 05 06 07 08 09 10 11 12 13 14 15 16 17 18 19 20 21 22 23" at bounding box center [1010, 451] width 34 height 30
select select "7"
click at [993, 436] on select "00 01 02 03 04 05 06 07 08 09 10 11 12 13 14 15 16 17 18 19 20 21 22 23" at bounding box center [1010, 451] width 34 height 30
type input "07:00"
click at [1046, 442] on select "00 01 02 03 04 05 06 07 08 09 10 11 12 13 14 15 16 17 18 19 20 21 22 23 24 25 2…" at bounding box center [1049, 451] width 34 height 30
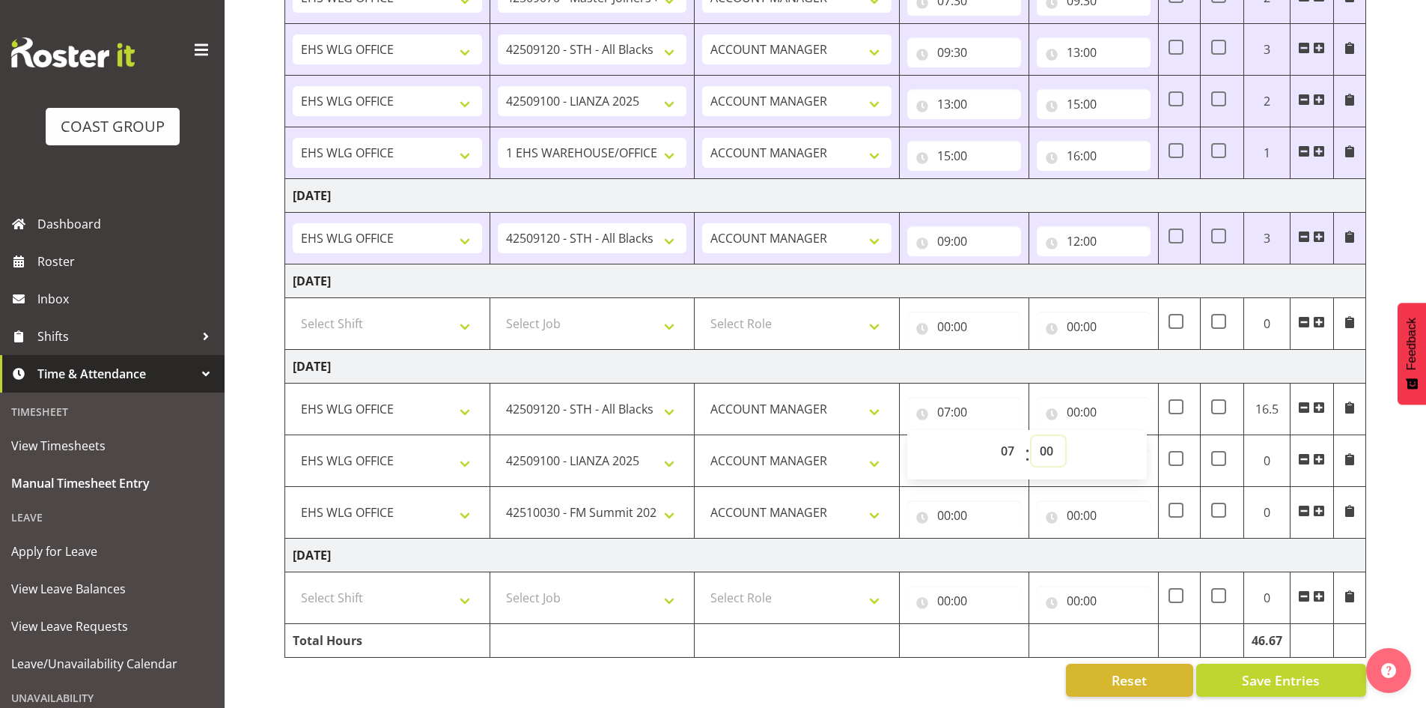
select select "30"
click at [1032, 436] on select "00 01 02 03 04 05 06 07 08 09 10 11 12 13 14 15 16 17 18 19 20 21 22 23 24 25 2…" at bounding box center [1049, 451] width 34 height 30
type input "07:30"
click at [1075, 398] on input "00:00" at bounding box center [1094, 412] width 114 height 30
click at [1141, 437] on select "00 01 02 03 04 05 06 07 08 09 10 11 12 13 14 15 16 17 18 19 20 21 22 23" at bounding box center [1139, 451] width 34 height 30
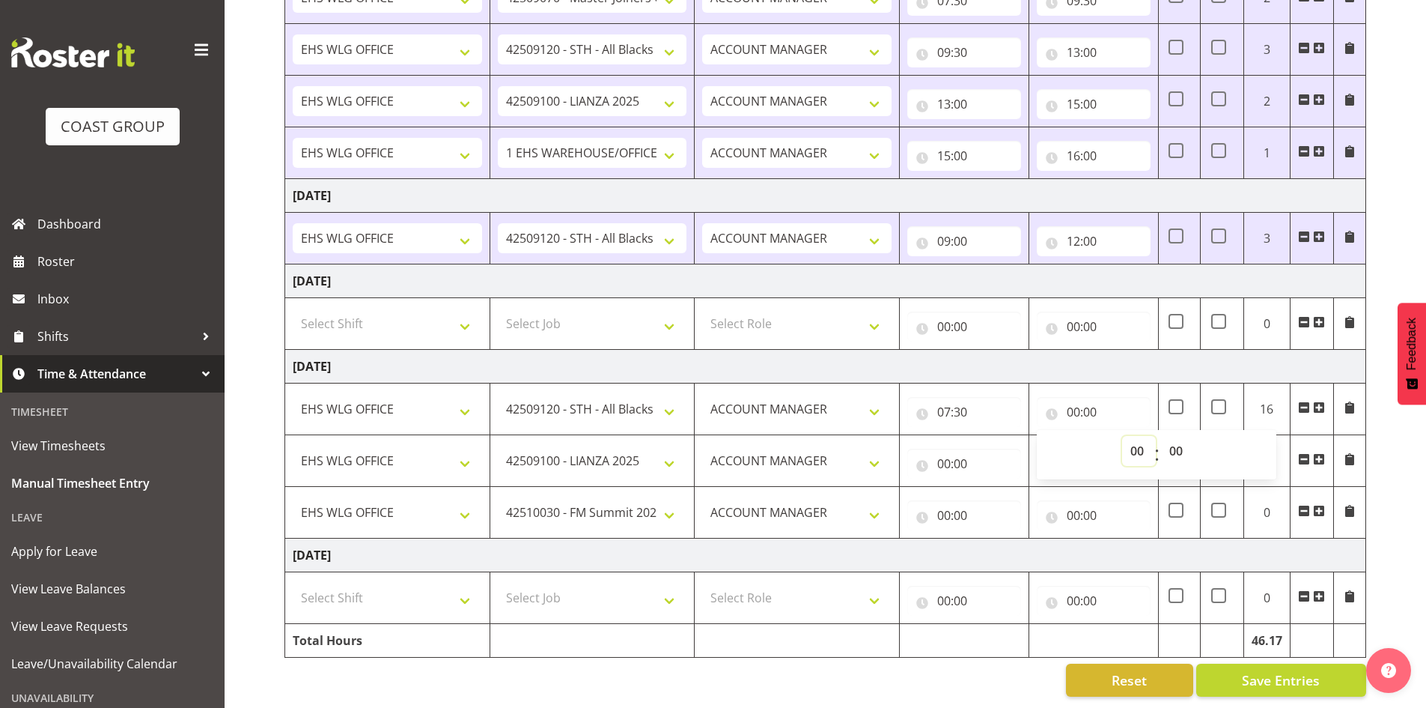
select select "10"
click at [1122, 436] on select "00 01 02 03 04 05 06 07 08 09 10 11 12 13 14 15 16 17 18 19 20 21 22 23" at bounding box center [1139, 451] width 34 height 30
type input "10:00"
click at [947, 453] on input "00:00" at bounding box center [965, 464] width 114 height 30
click at [1009, 487] on select "00 01 02 03 04 05 06 07 08 09 10 11 12 13 14 15 16 17 18 19 20 21 22 23" at bounding box center [1010, 502] width 34 height 30
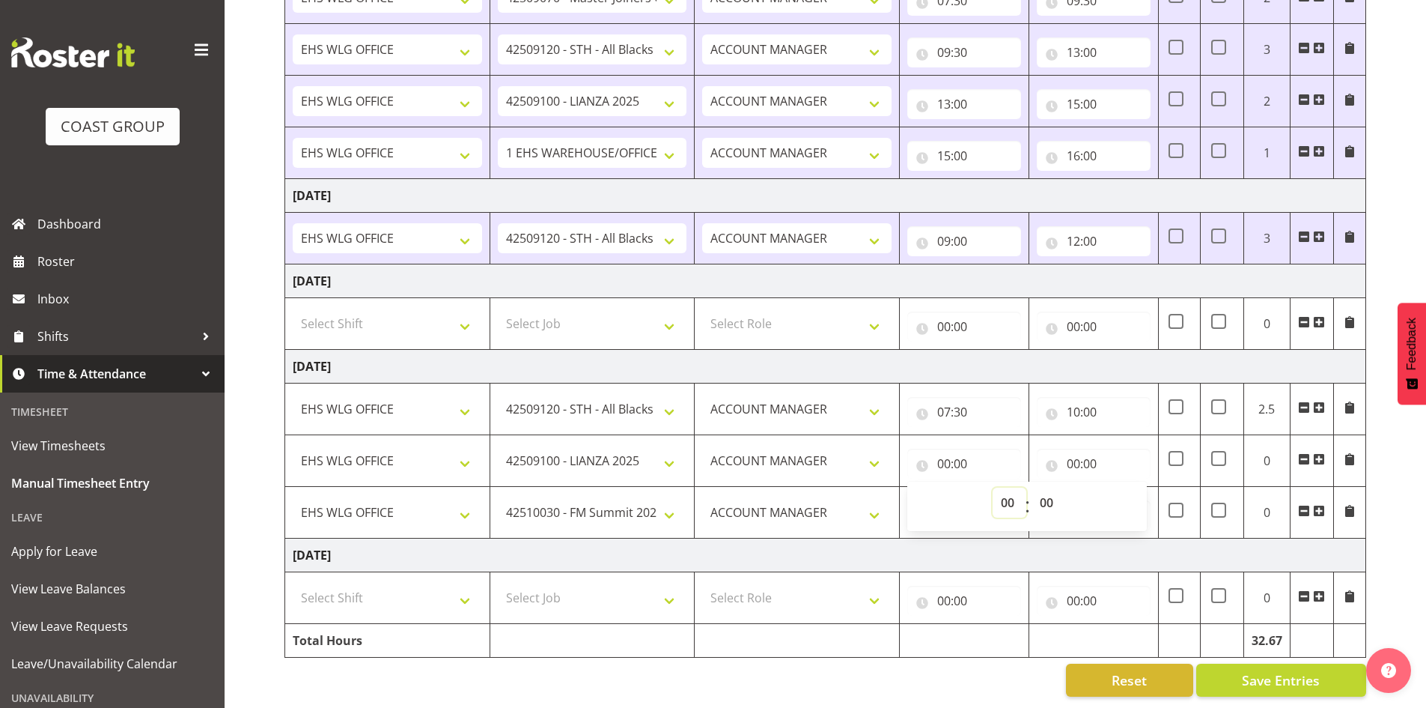
select select "10"
click at [993, 487] on select "00 01 02 03 04 05 06 07 08 09 10 11 12 13 14 15 16 17 18 19 20 21 22 23" at bounding box center [1010, 502] width 34 height 30
type input "10:00"
click at [1072, 449] on input "00:00" at bounding box center [1094, 464] width 114 height 30
click at [1137, 491] on select "00 01 02 03 04 05 06 07 08 09 10 11 12 13 14 15 16 17 18 19 20 21 22 23" at bounding box center [1139, 502] width 34 height 30
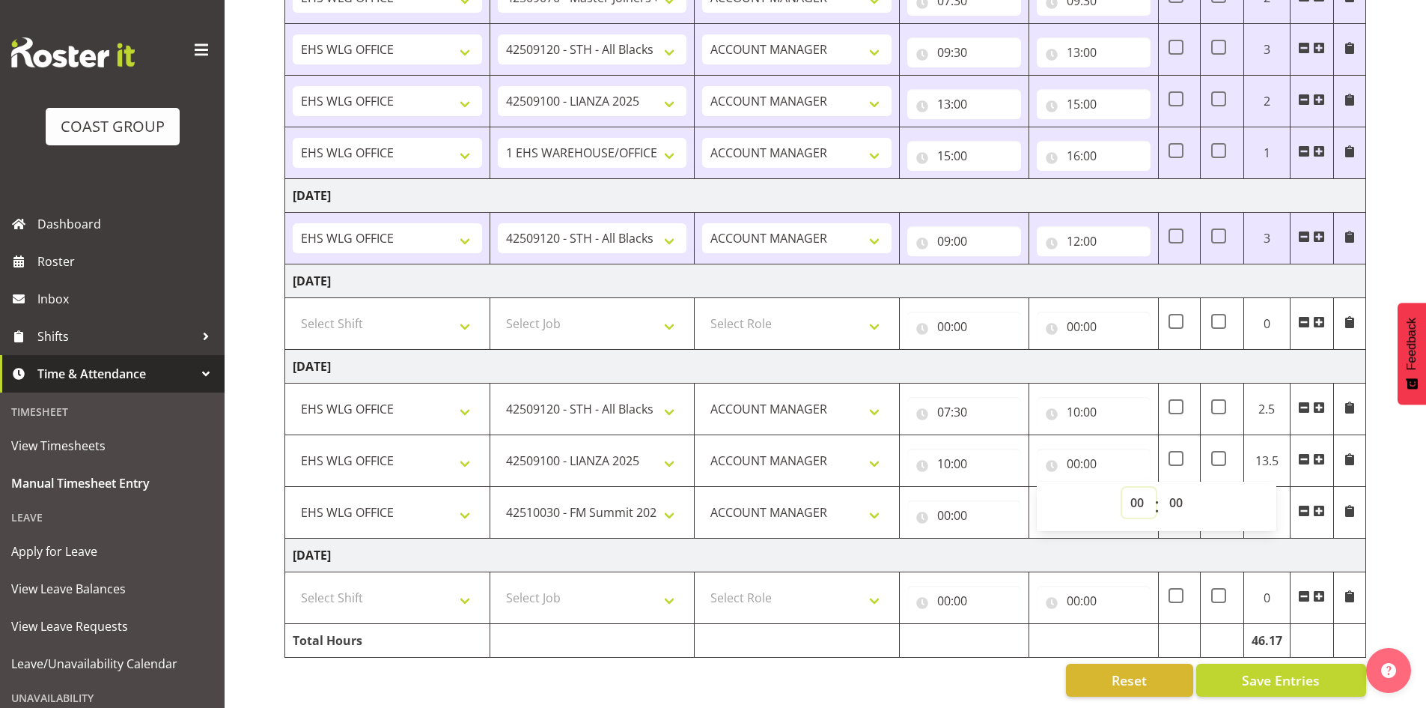
select select "12"
click at [1122, 487] on select "00 01 02 03 04 05 06 07 08 09 10 11 12 13 14 15 16 17 18 19 20 21 22 23" at bounding box center [1139, 502] width 34 height 30
type input "12:00"
click at [937, 504] on input "00:00" at bounding box center [965, 515] width 114 height 30
click at [1011, 540] on select "00 01 02 03 04 05 06 07 08 09 10 11 12 13 14 15 16 17 18 19 20 21 22 23" at bounding box center [1010, 554] width 34 height 30
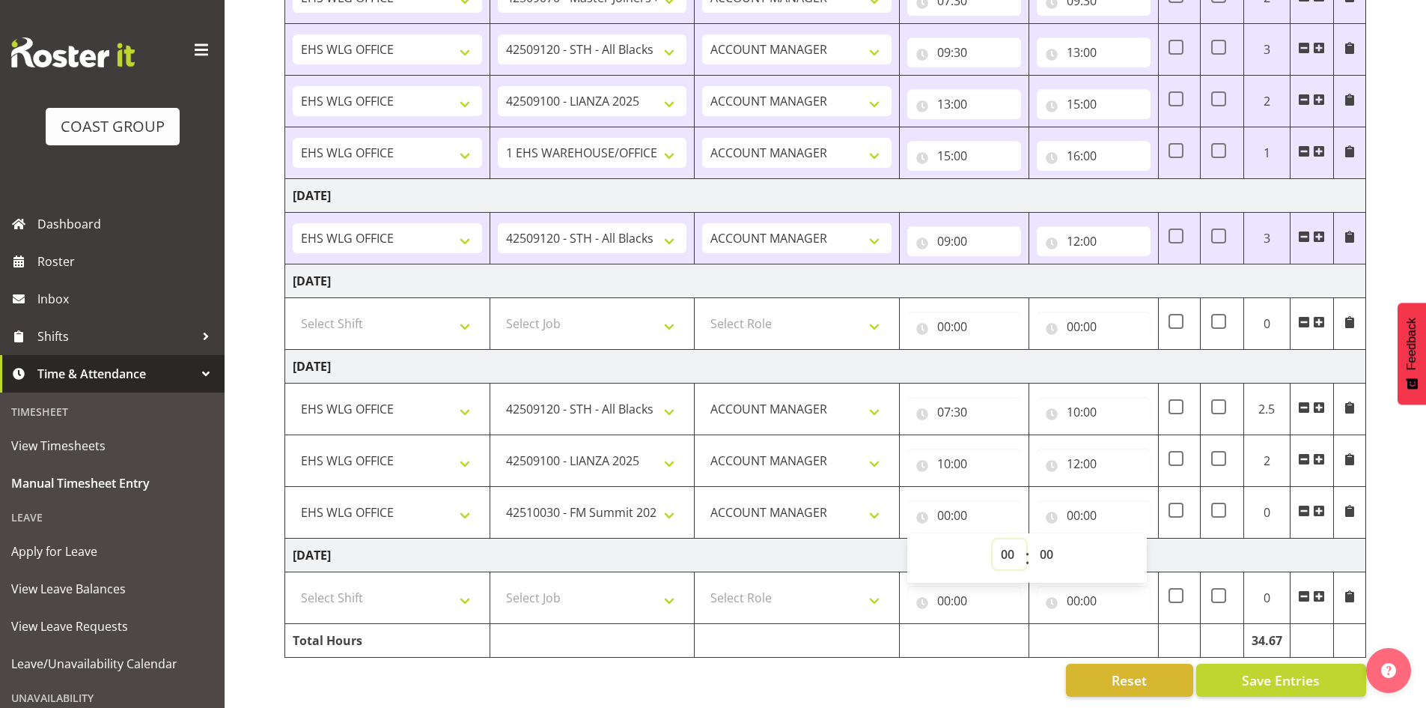
select select "12"
click at [993, 539] on select "00 01 02 03 04 05 06 07 08 09 10 11 12 13 14 15 16 17 18 19 20 21 22 23" at bounding box center [1010, 554] width 34 height 30
type input "12:00"
click at [1072, 500] on input "00:00" at bounding box center [1094, 515] width 114 height 30
click at [1138, 542] on select "00 01 02 03 04 05 06 07 08 09 10 11 12 13 14 15 16 17 18 19 20 21 22 23" at bounding box center [1139, 554] width 34 height 30
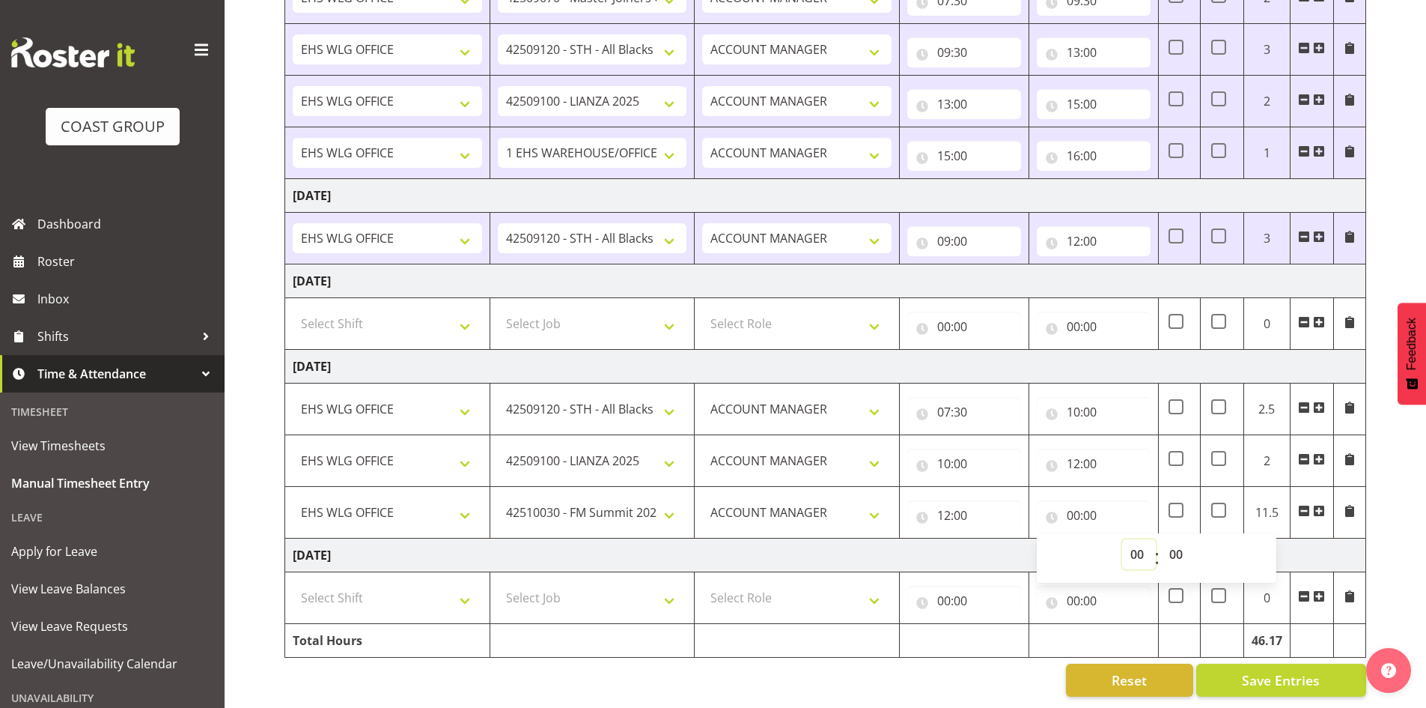
select select "13"
click at [1122, 539] on select "00 01 02 03 04 05 06 07 08 09 10 11 12 13 14 15 16 17 18 19 20 21 22 23" at bounding box center [1139, 554] width 34 height 30
type input "13:00"
drag, startPoint x: 1319, startPoint y: 496, endPoint x: 937, endPoint y: 493, distance: 381.1
click at [1319, 505] on span at bounding box center [1319, 511] width 12 height 12
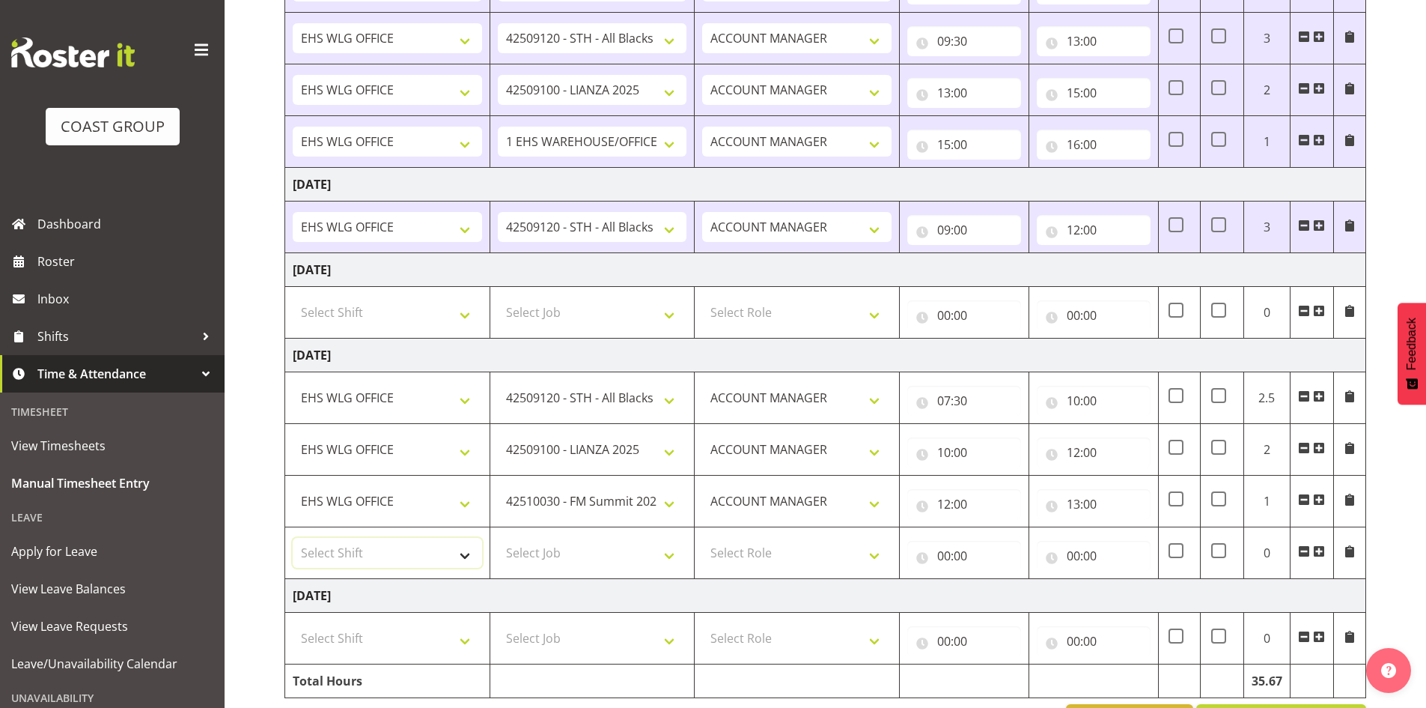
click at [469, 555] on select "Select Shift [DATE] Break Beervana @ Stadium [DATE] Break Building Nations @ Ta…" at bounding box center [387, 553] width 189 height 30
select select "1464"
click at [293, 538] on select "Select Shift [DATE] Break Beervana @ Stadium [DATE] Break Building Nations @ Ta…" at bounding box center [387, 553] width 189 height 30
click at [1328, 550] on td at bounding box center [1311, 553] width 43 height 52
click at [675, 552] on select "Select Job 1 Carlton Events 1 [PERSON_NAME][GEOGRAPHIC_DATA] 1 [PERSON_NAME][GE…" at bounding box center [592, 553] width 189 height 30
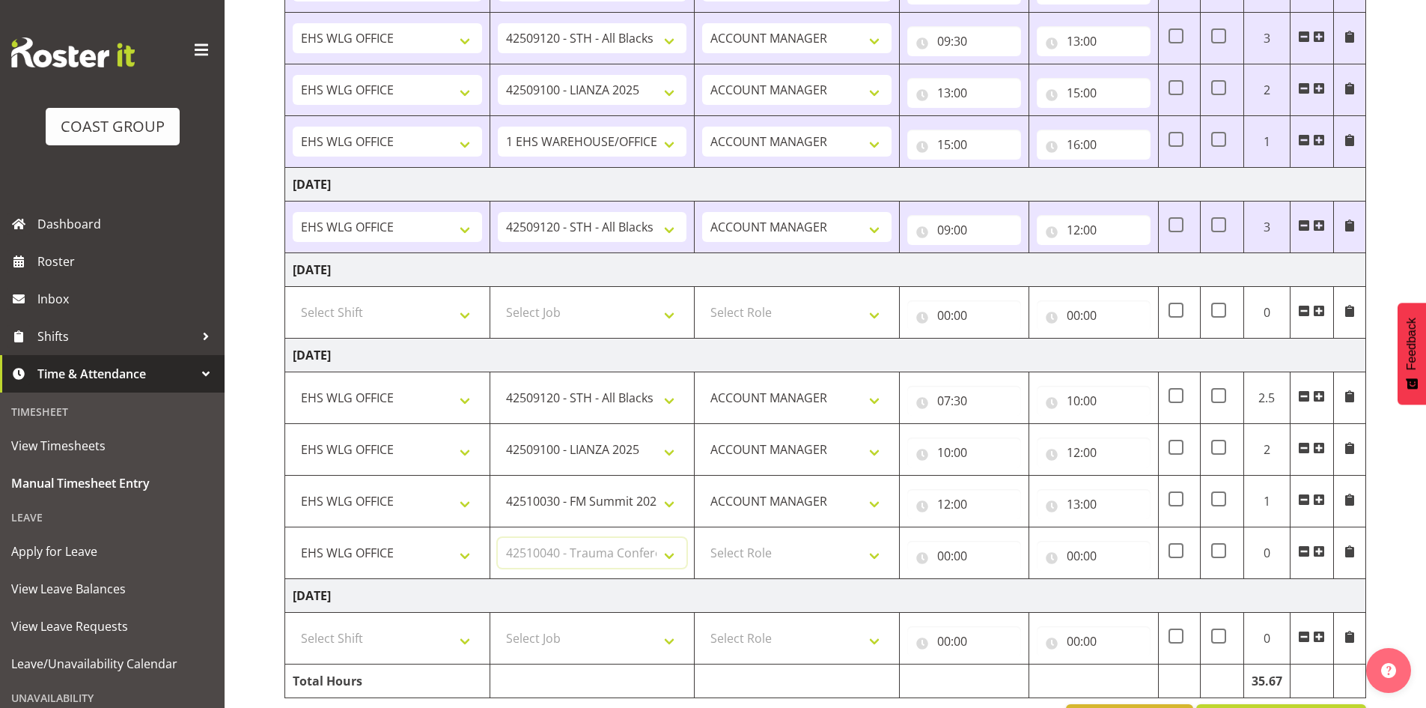
click at [498, 538] on select "Select Job 1 Carlton Events 1 [PERSON_NAME][GEOGRAPHIC_DATA] 1 [PERSON_NAME][GE…" at bounding box center [592, 553] width 189 height 30
click at [670, 553] on select "1 Carlton Events 1 [PERSON_NAME] 1 [PERSON_NAME][GEOGRAPHIC_DATA] 1 EHS WAREHOU…" at bounding box center [592, 553] width 189 height 30
click at [498, 538] on select "1 Carlton Events 1 [PERSON_NAME] 1 [PERSON_NAME][GEOGRAPHIC_DATA] 1 EHS WAREHOU…" at bounding box center [592, 553] width 189 height 30
click at [1063, 527] on td "00:00 00 01 02 03 04 05 06 07 08 09 10 11 12 13 14 15 16 17 18 19 20 21 22 23 :…" at bounding box center [1095, 553] width 130 height 52
click at [671, 556] on select "1 Carlton Events 1 [PERSON_NAME] 1 [PERSON_NAME][GEOGRAPHIC_DATA] 1 EHS WAREHOU…" at bounding box center [592, 553] width 189 height 30
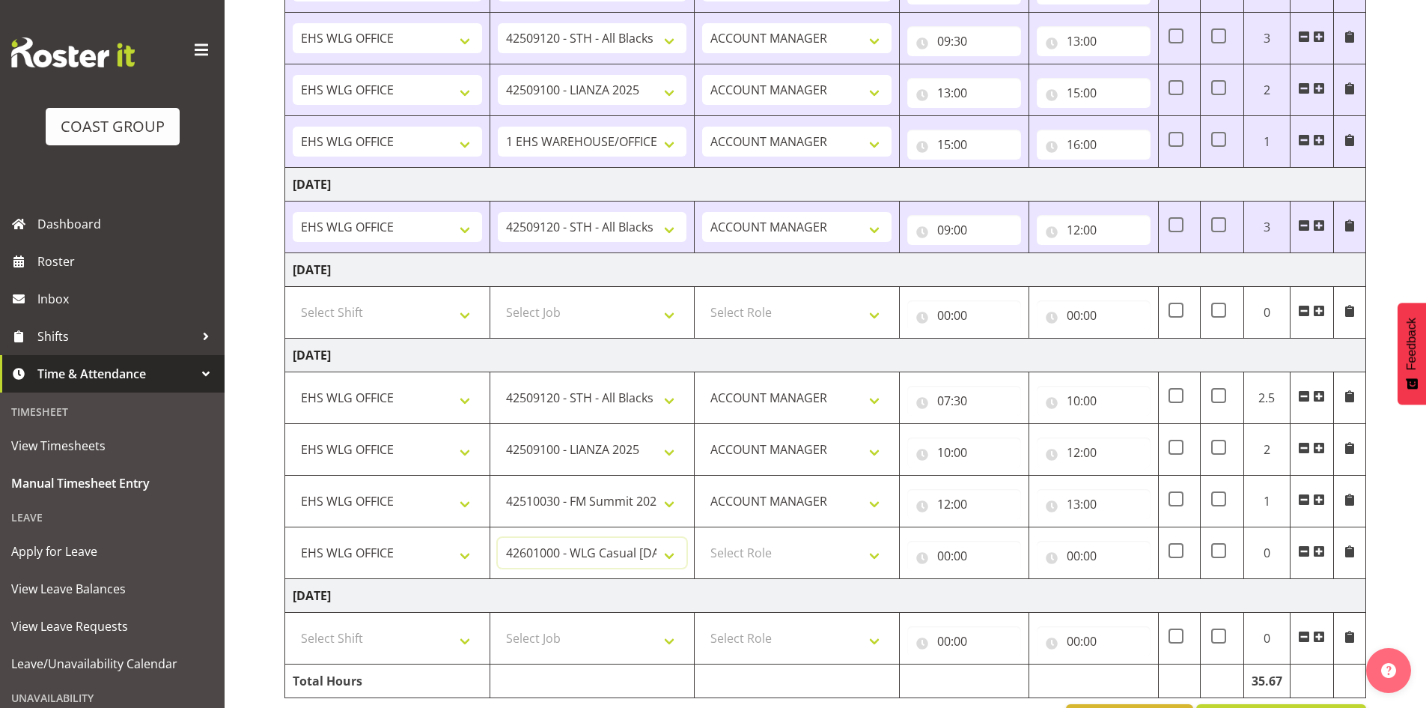
click at [498, 538] on select "1 Carlton Events 1 [PERSON_NAME] 1 [PERSON_NAME][GEOGRAPHIC_DATA] 1 EHS WAREHOU…" at bounding box center [592, 553] width 189 height 30
click at [1060, 532] on td "00:00 00 01 02 03 04 05 06 07 08 09 10 11 12 13 14 15 16 17 18 19 20 21 22 23 :…" at bounding box center [1095, 553] width 130 height 52
click at [664, 559] on select "1 Carlton Events 1 [PERSON_NAME] 1 [PERSON_NAME][GEOGRAPHIC_DATA] 1 EHS WAREHOU…" at bounding box center [592, 553] width 189 height 30
select select "10397"
click at [498, 538] on select "1 Carlton Events 1 [PERSON_NAME] 1 [PERSON_NAME][GEOGRAPHIC_DATA] 1 EHS WAREHOU…" at bounding box center [592, 553] width 189 height 30
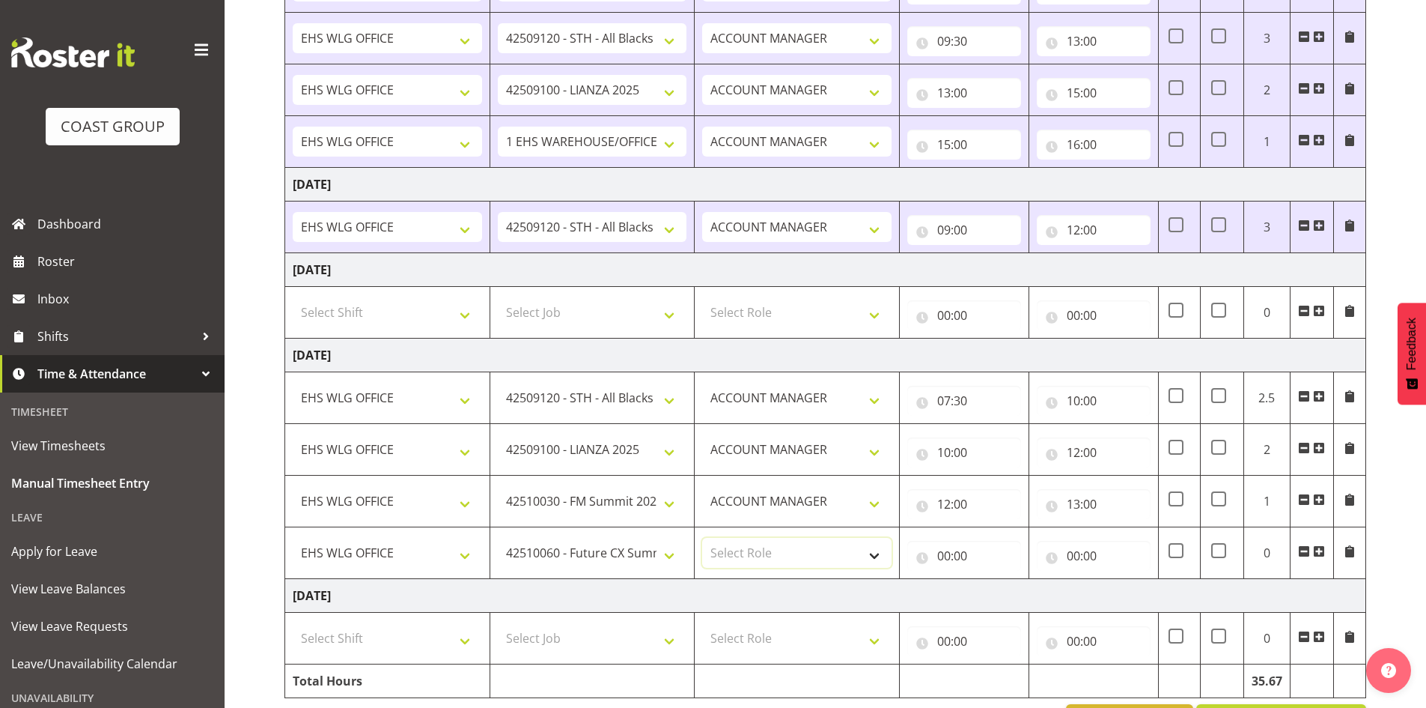
click at [868, 548] on select "Select Role EHS WLG OPS ACCOUNT MANAGER" at bounding box center [796, 553] width 189 height 30
select select "197"
click at [702, 538] on select "Select Role EHS WLG OPS ACCOUNT MANAGER" at bounding box center [796, 553] width 189 height 30
click at [941, 550] on input "00:00" at bounding box center [965, 556] width 114 height 30
drag, startPoint x: 1006, startPoint y: 592, endPoint x: 1014, endPoint y: 582, distance: 12.3
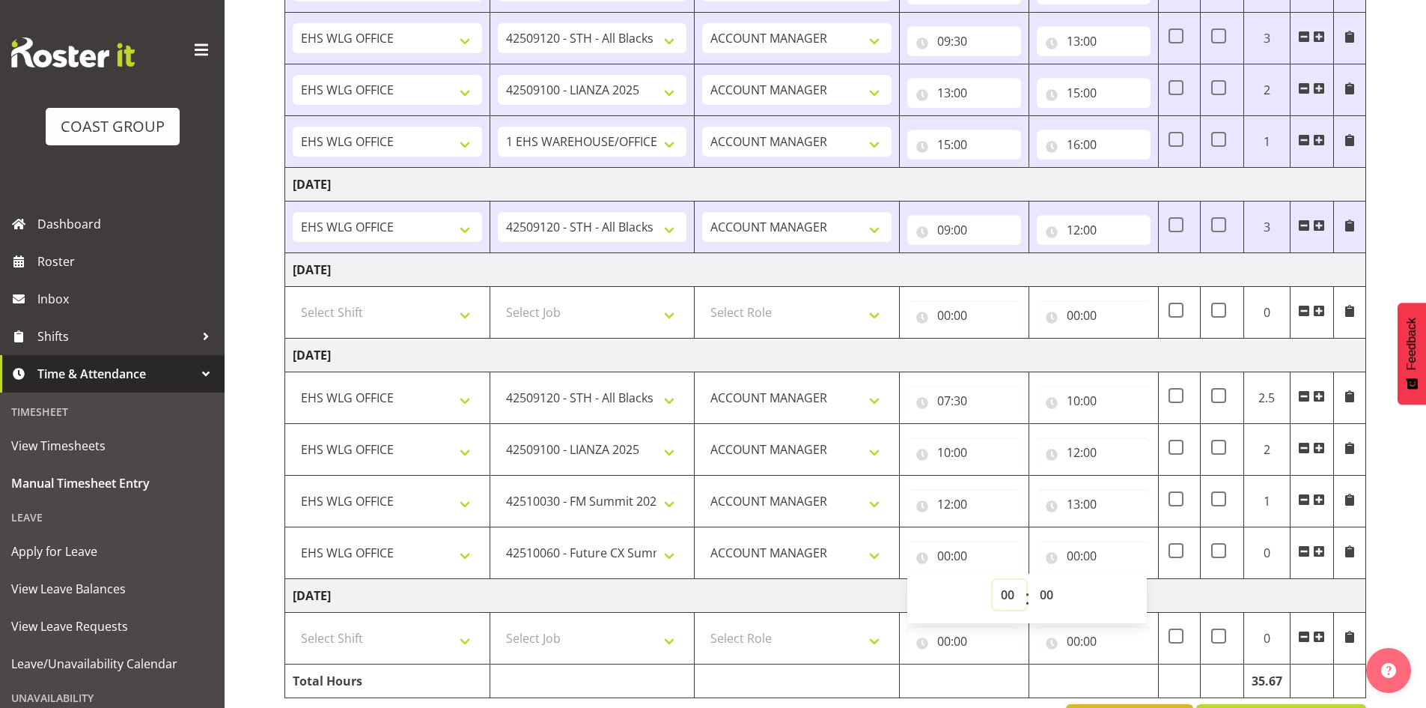
click at [1009, 592] on select "00 01 02 03 04 05 06 07 08 09 10 11 12 13 14 15 16 17 18 19 20 21 22 23" at bounding box center [1010, 595] width 34 height 30
select select "13"
click at [993, 580] on select "00 01 02 03 04 05 06 07 08 09 10 11 12 13 14 15 16 17 18 19 20 21 22 23" at bounding box center [1010, 595] width 34 height 30
type input "13:00"
click at [1077, 555] on input "00:00" at bounding box center [1094, 556] width 114 height 30
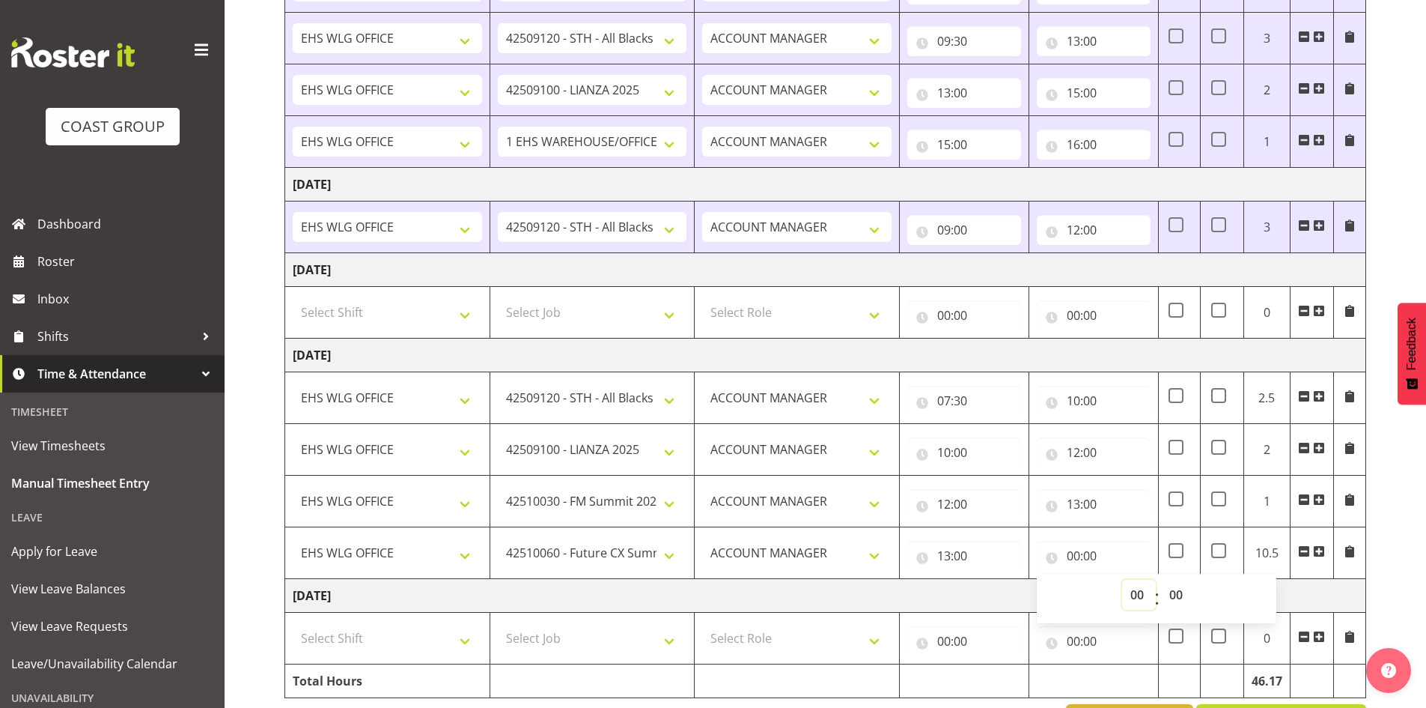
click at [1146, 592] on select "00 01 02 03 04 05 06 07 08 09 10 11 12 13 14 15 16 17 18 19 20 21 22 23" at bounding box center [1139, 595] width 34 height 30
select select "14"
click at [1122, 580] on select "00 01 02 03 04 05 06 07 08 09 10 11 12 13 14 15 16 17 18 19 20 21 22 23" at bounding box center [1139, 595] width 34 height 30
type input "14:00"
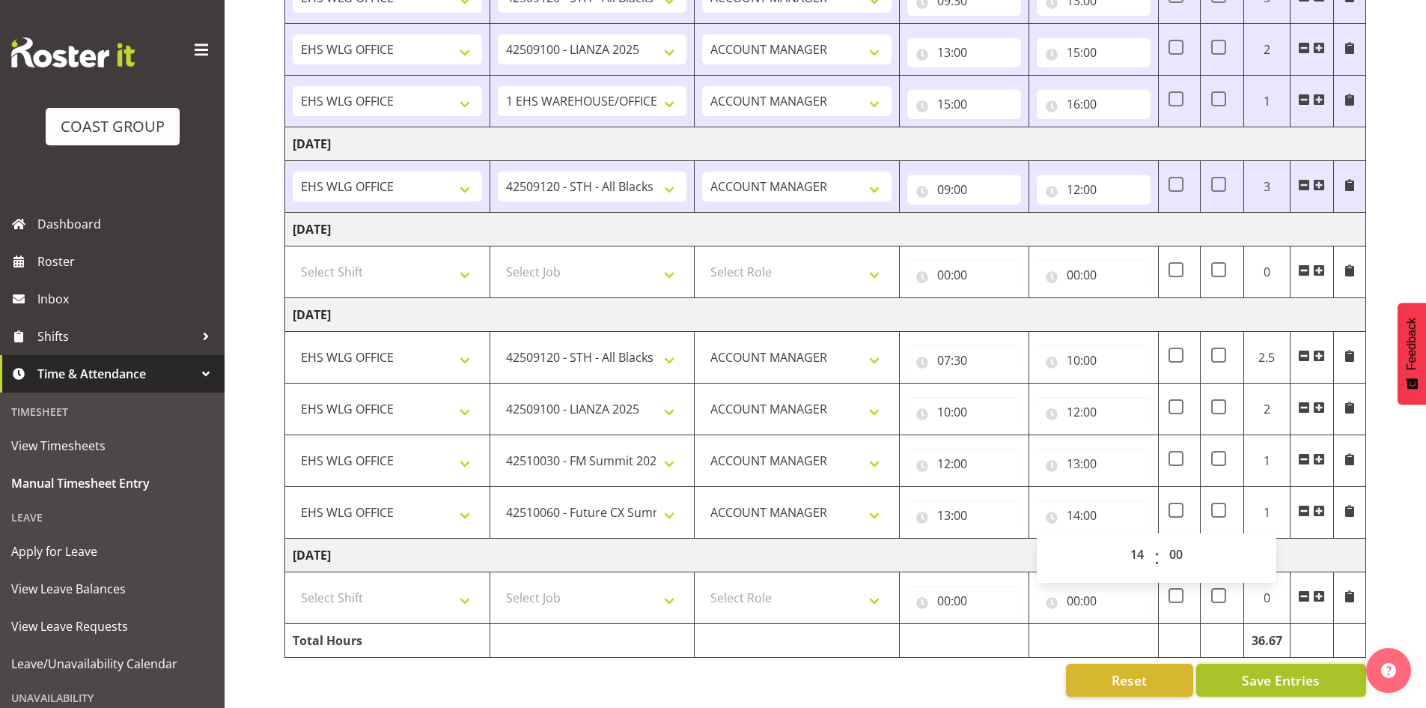
click at [1289, 670] on span "Save Entries" at bounding box center [1281, 679] width 78 height 19
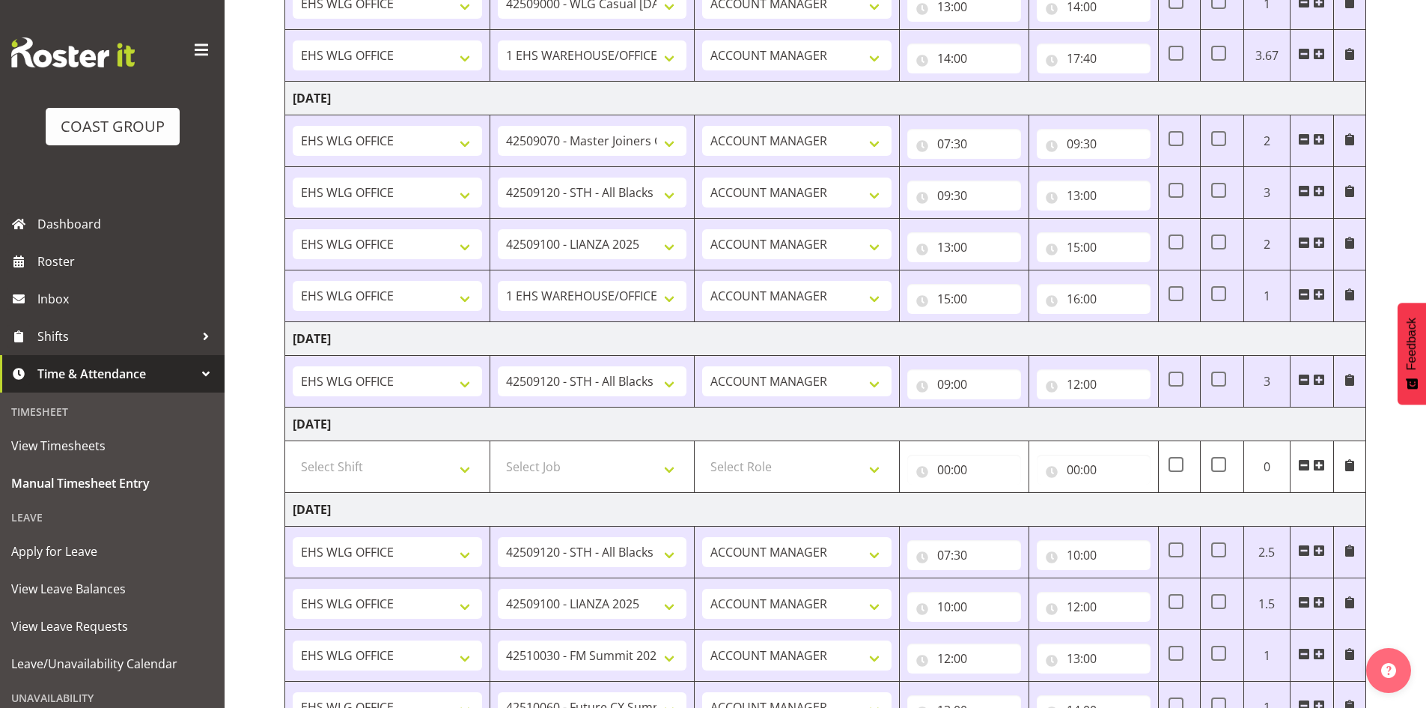
scroll to position [0, 0]
